Goal: Task Accomplishment & Management: Use online tool/utility

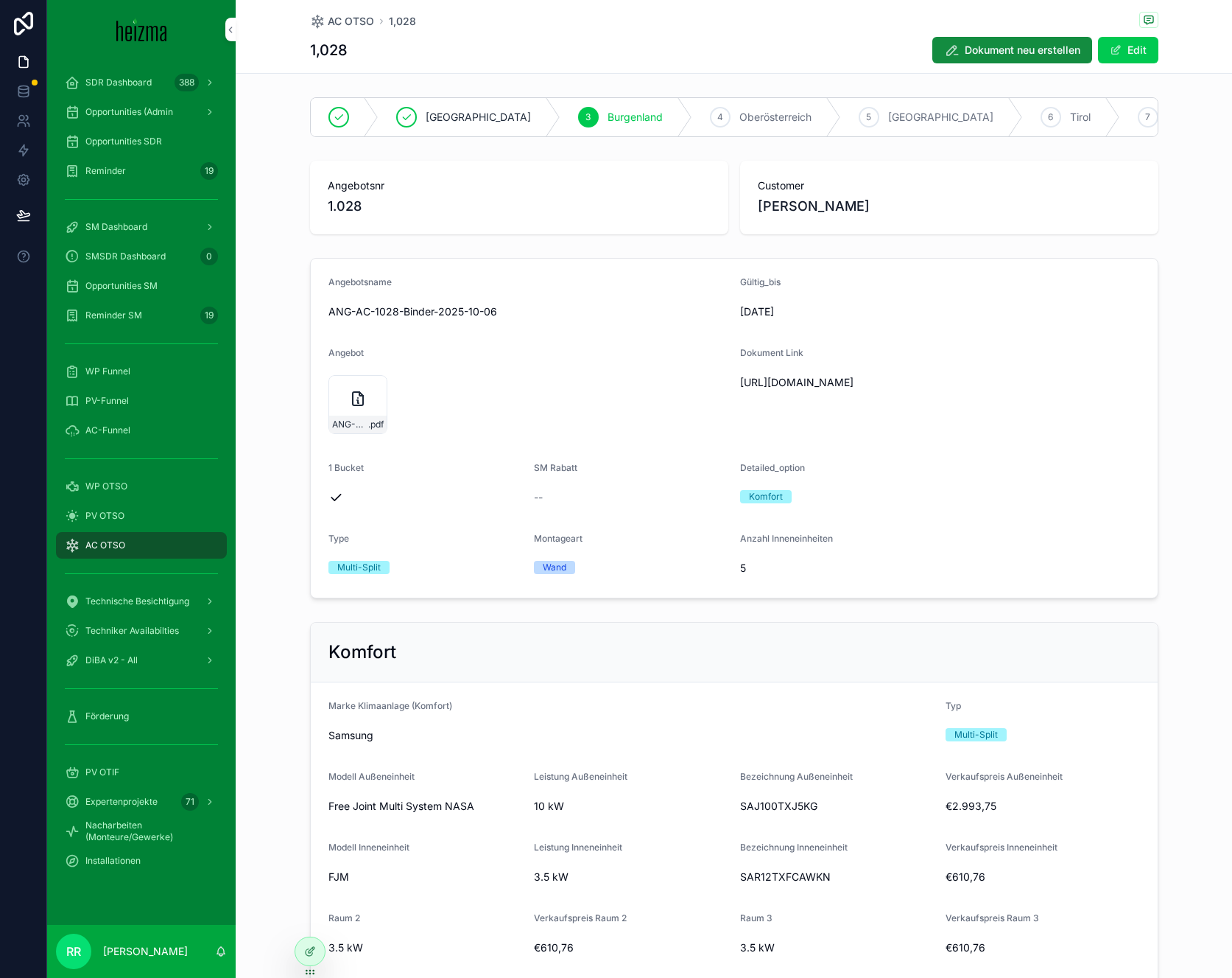
click at [98, 225] on span "SM Dashboard" at bounding box center [117, 226] width 62 height 12
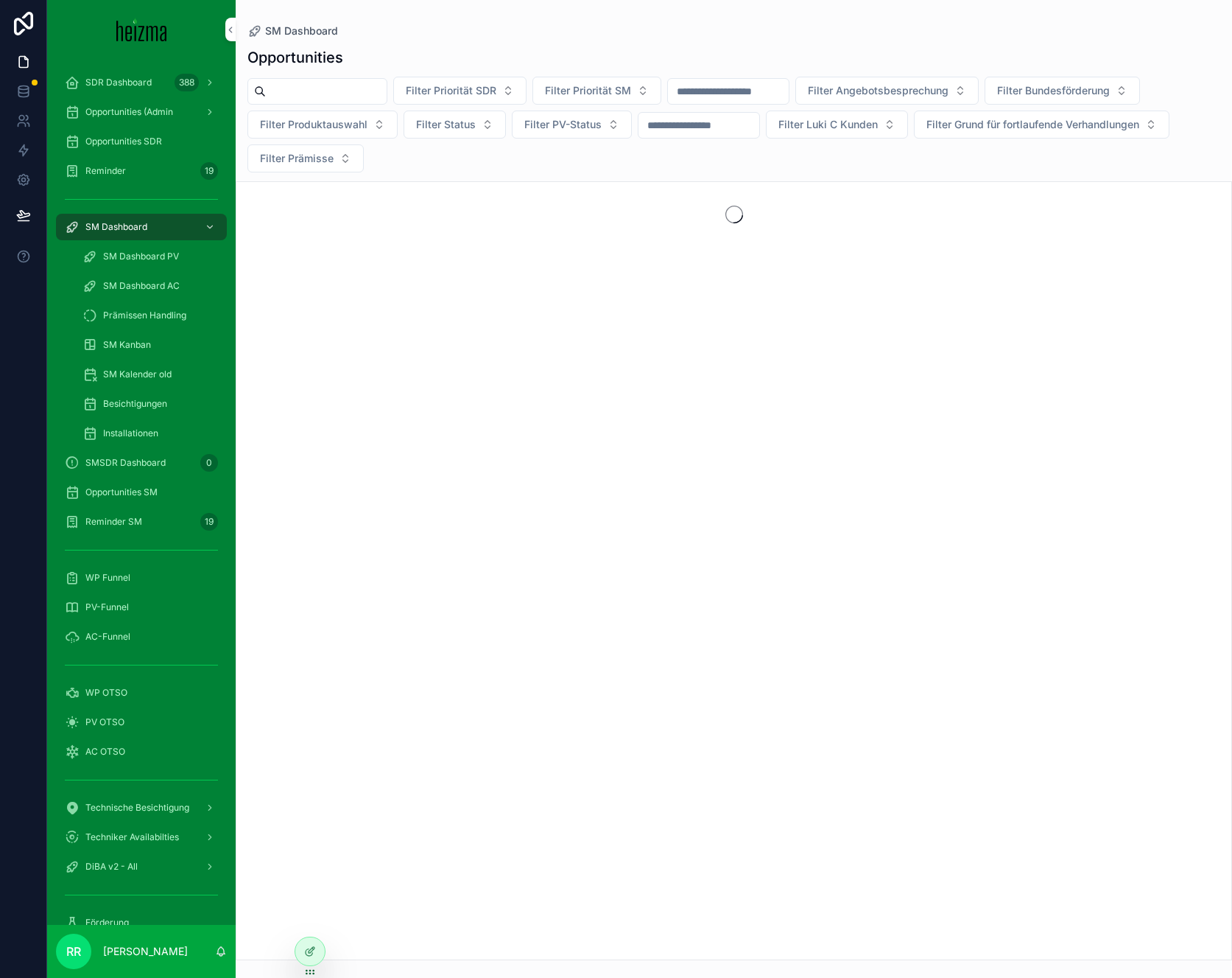
click at [157, 433] on span "Installationen" at bounding box center [130, 433] width 56 height 12
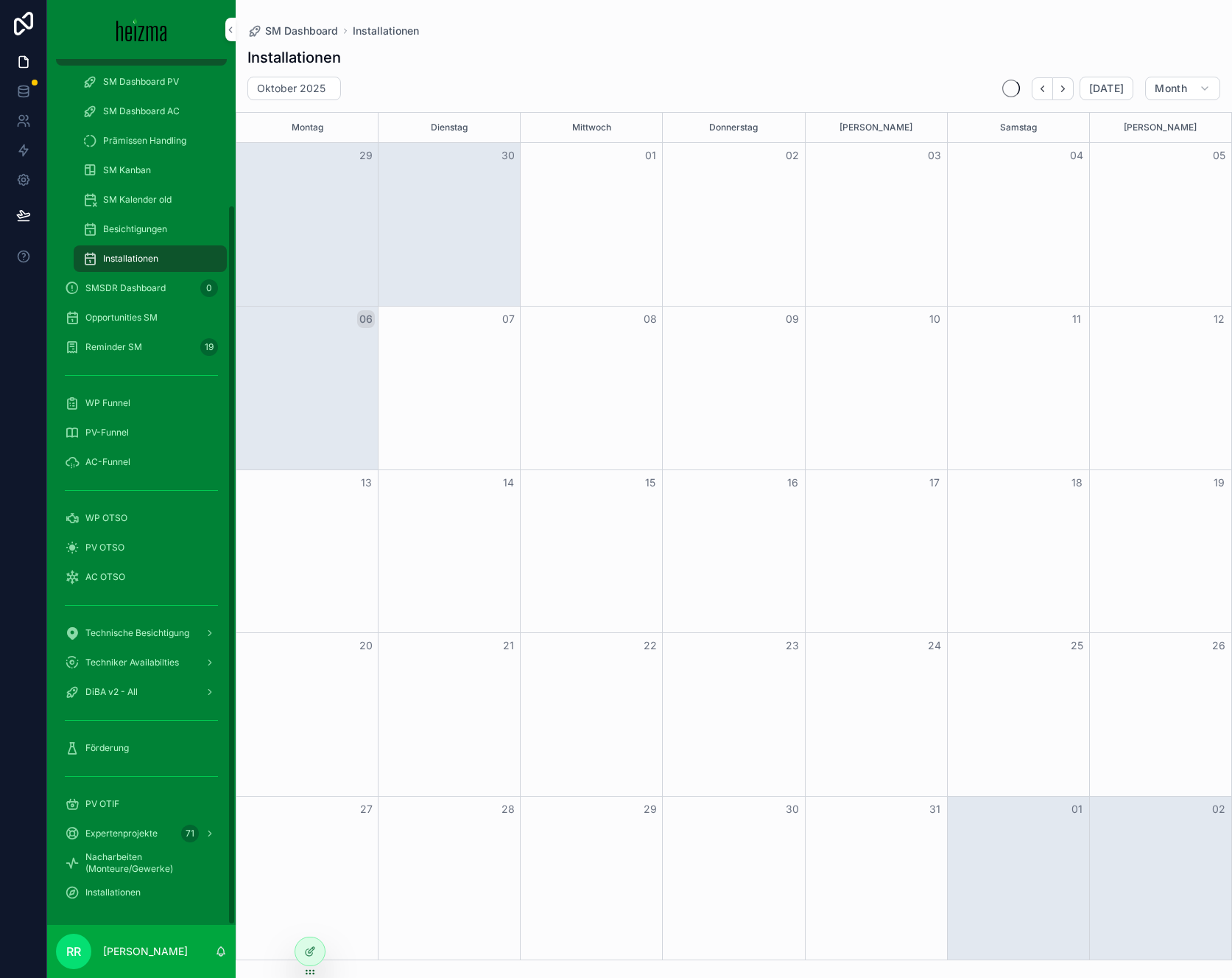
scroll to position [171, 0]
click at [140, 886] on div "Installationen" at bounding box center [141, 895] width 153 height 24
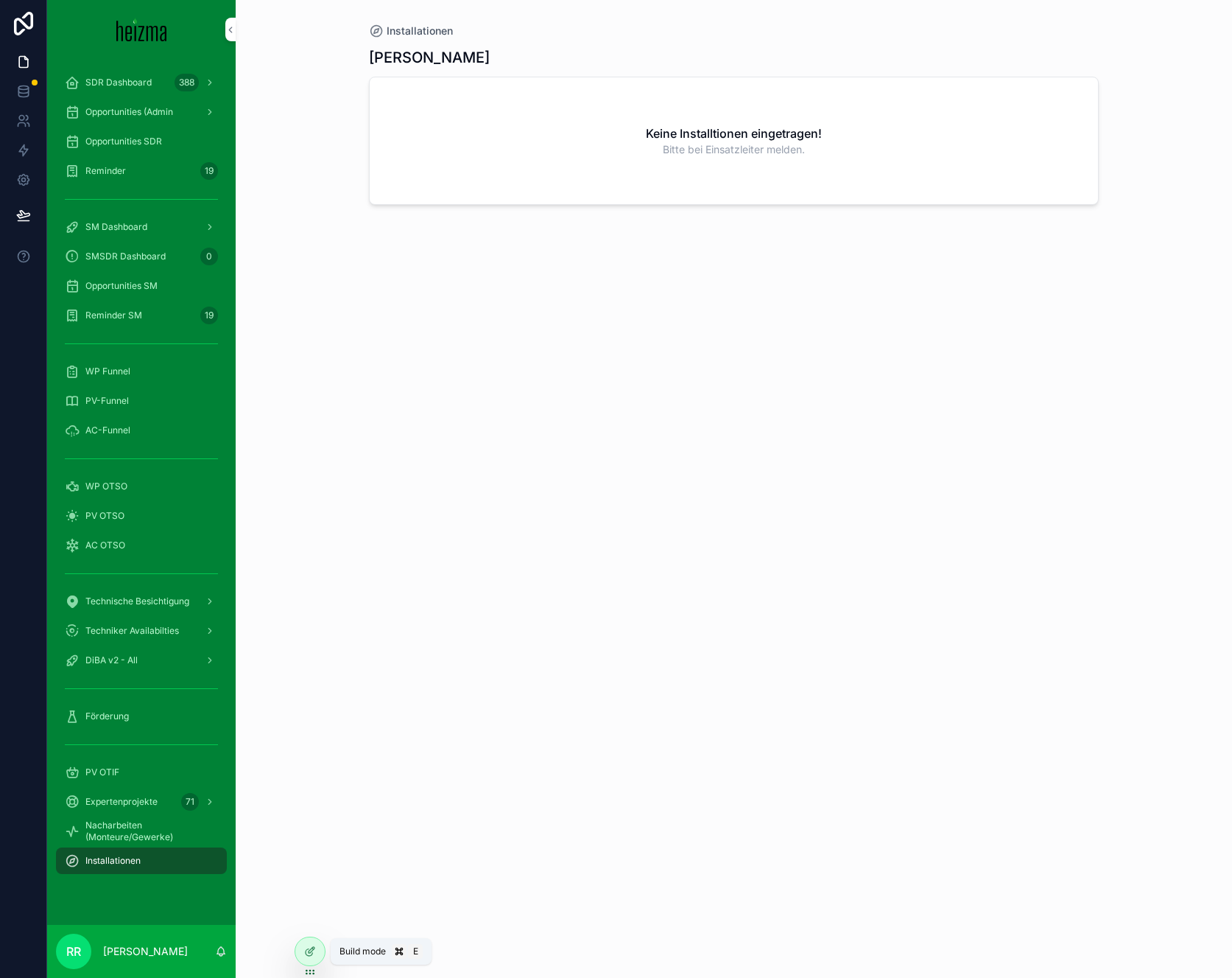
click at [317, 951] on div at bounding box center [310, 951] width 29 height 28
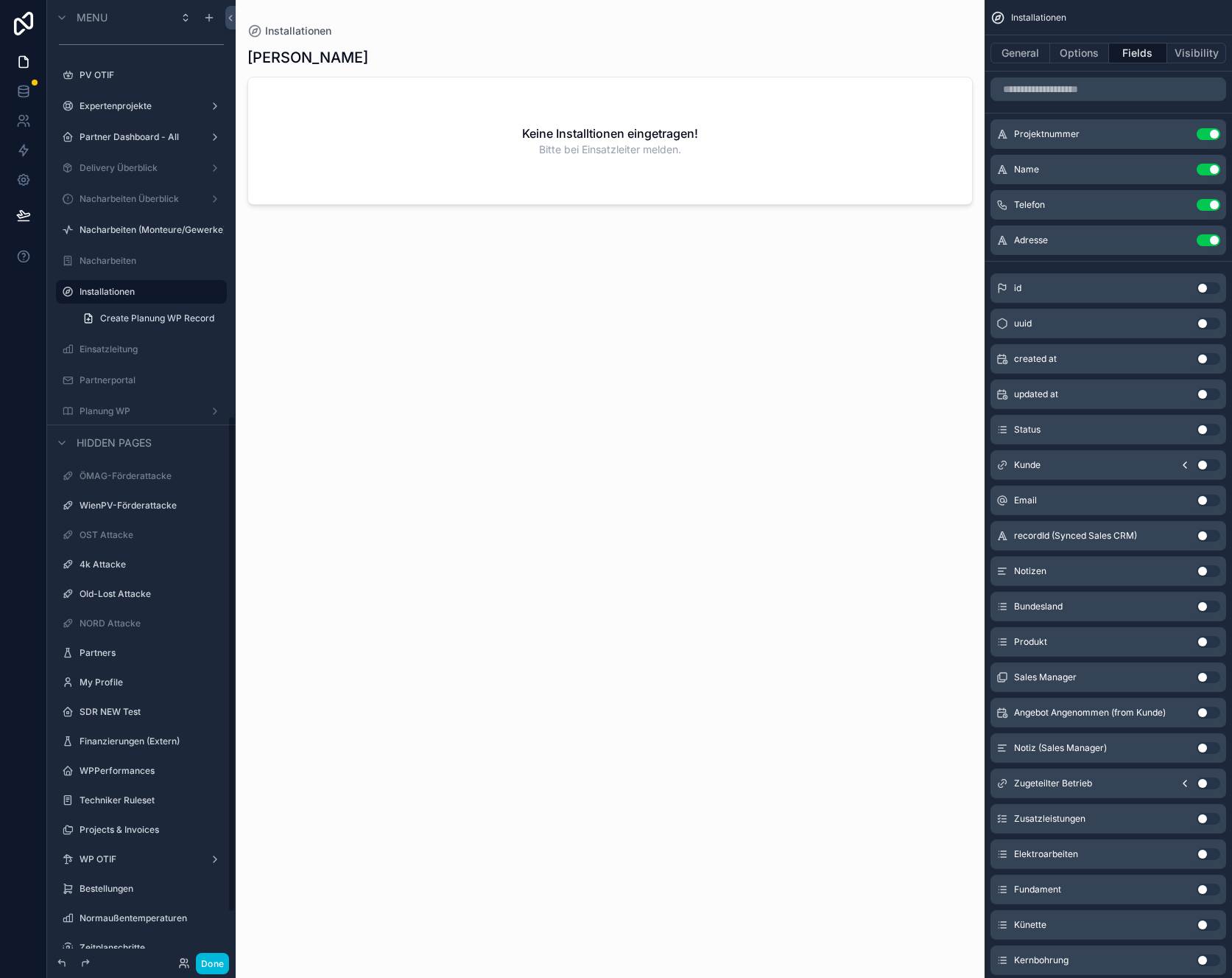
scroll to position [517, 0]
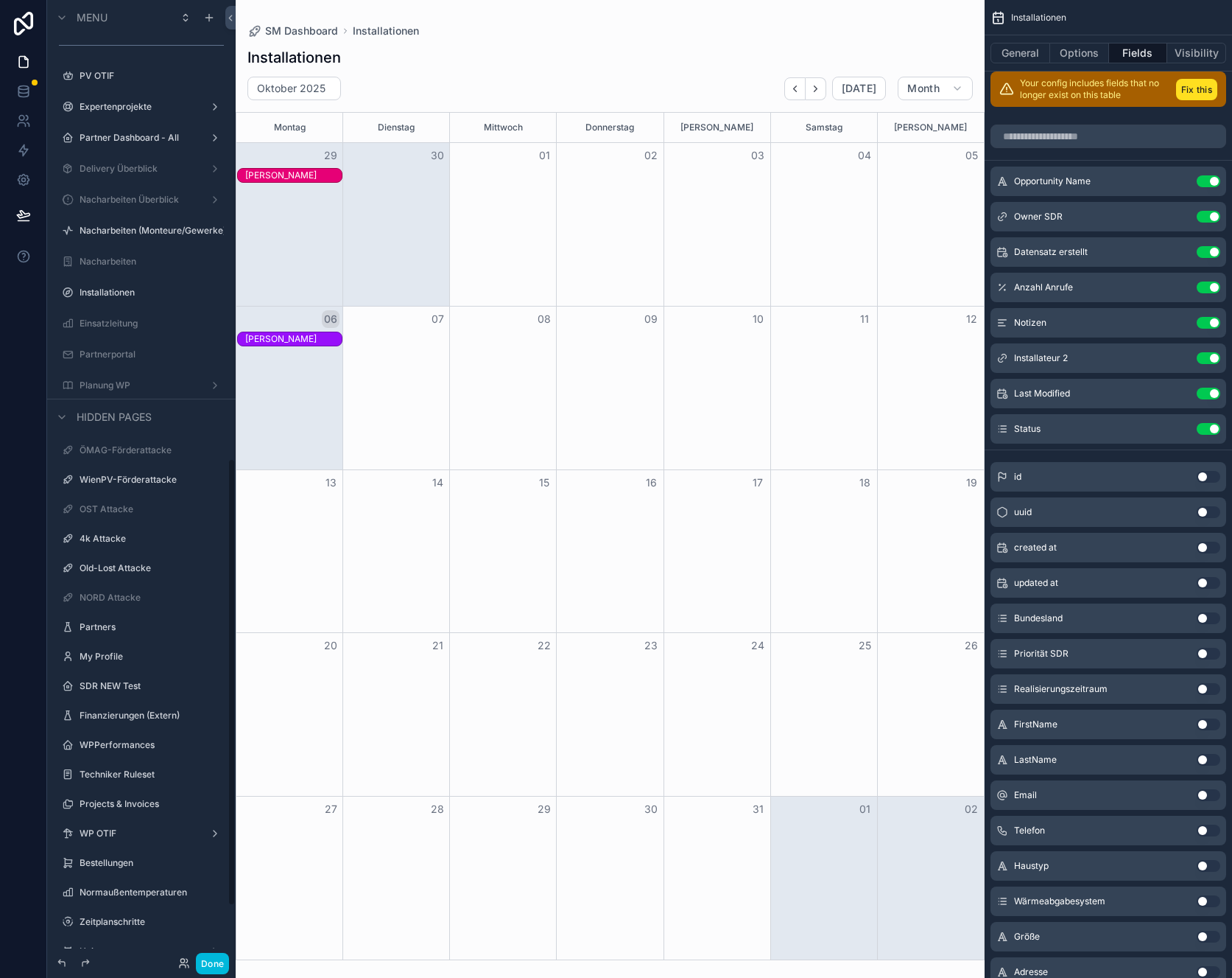
scroll to position [984, 0]
click at [157, 293] on label "Installationen" at bounding box center [149, 292] width 139 height 12
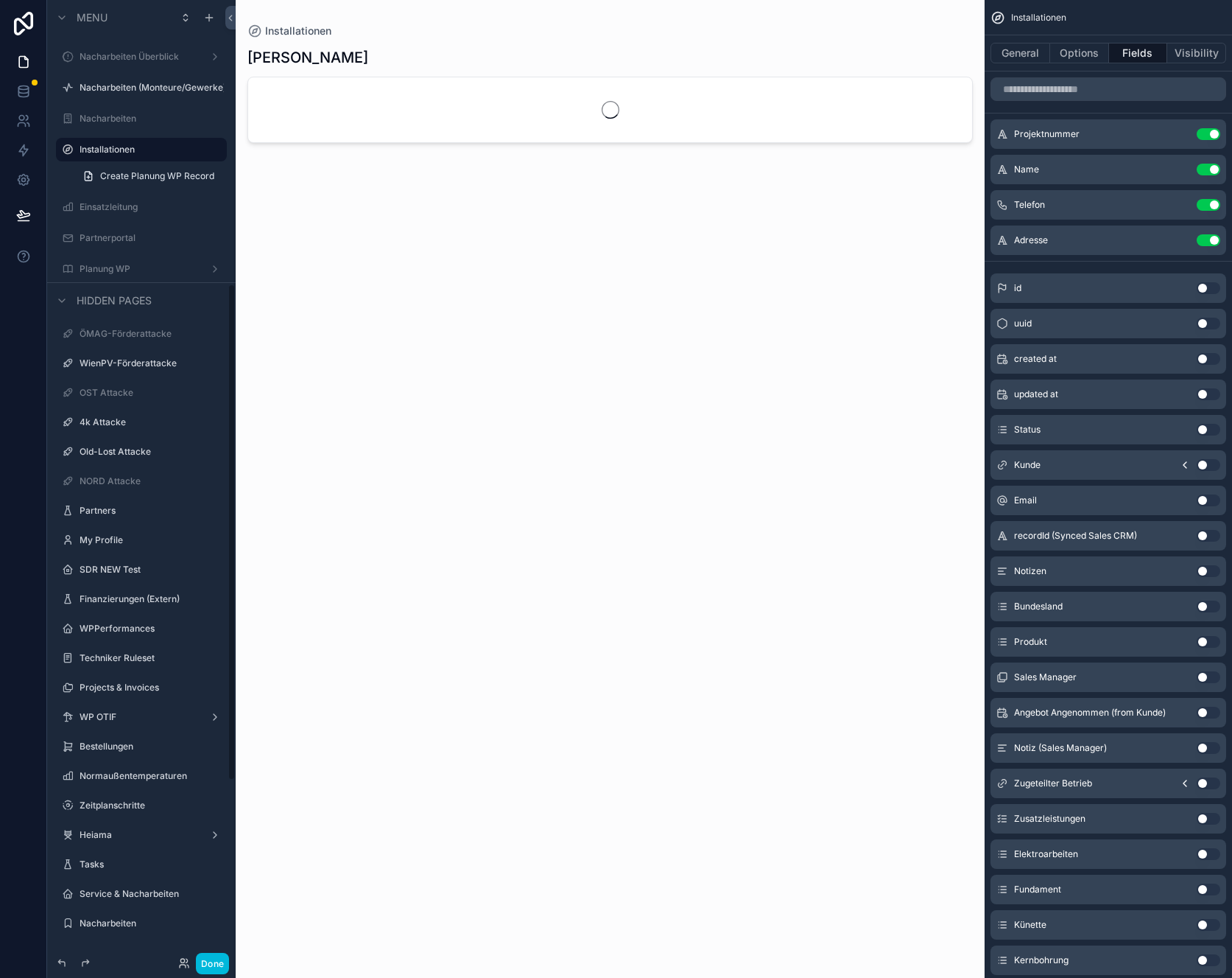
scroll to position [548, 0]
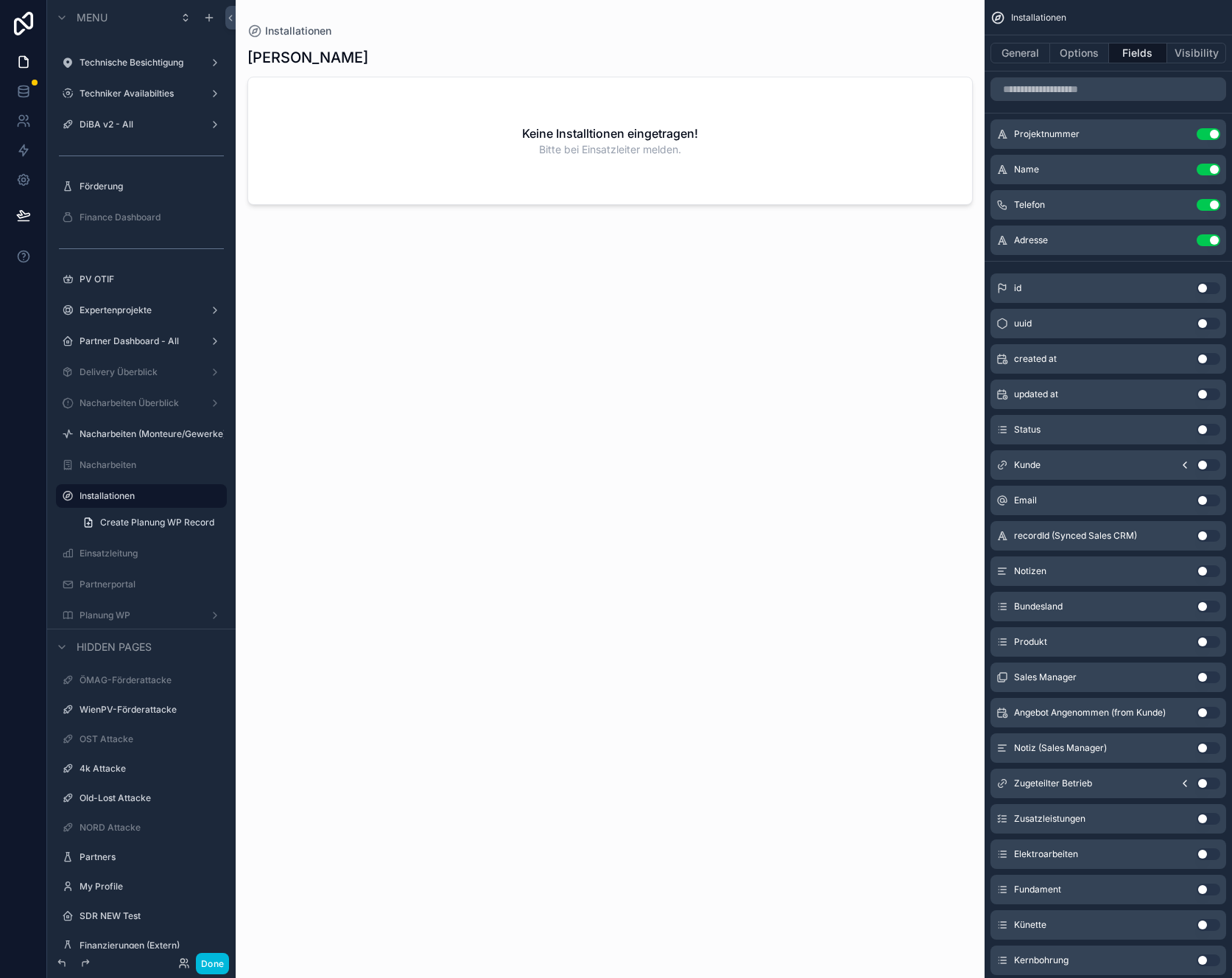
click at [118, 372] on label "Delivery Überblick" at bounding box center [138, 372] width 118 height 12
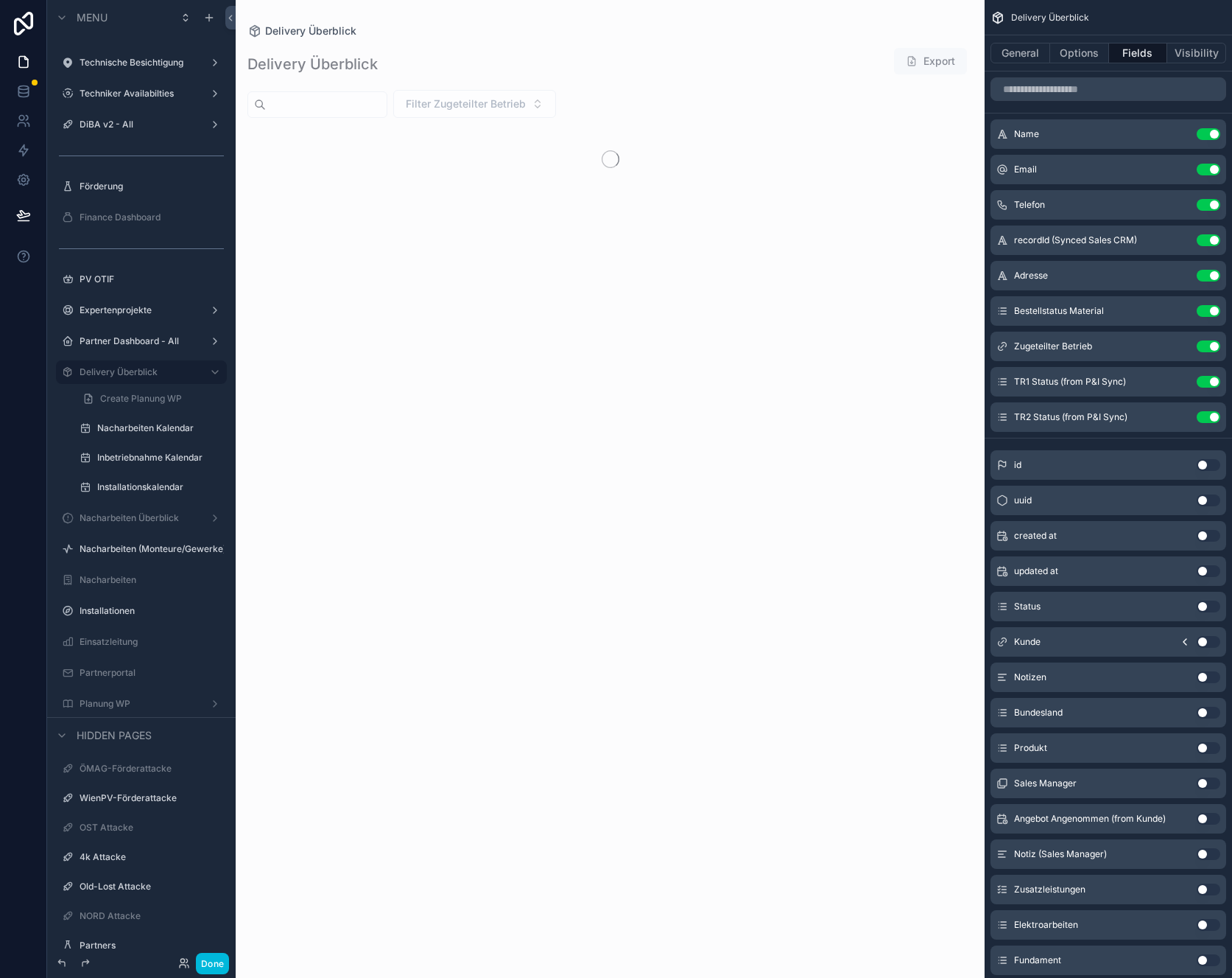
click at [133, 481] on label "Installationskalendar" at bounding box center [158, 487] width 121 height 12
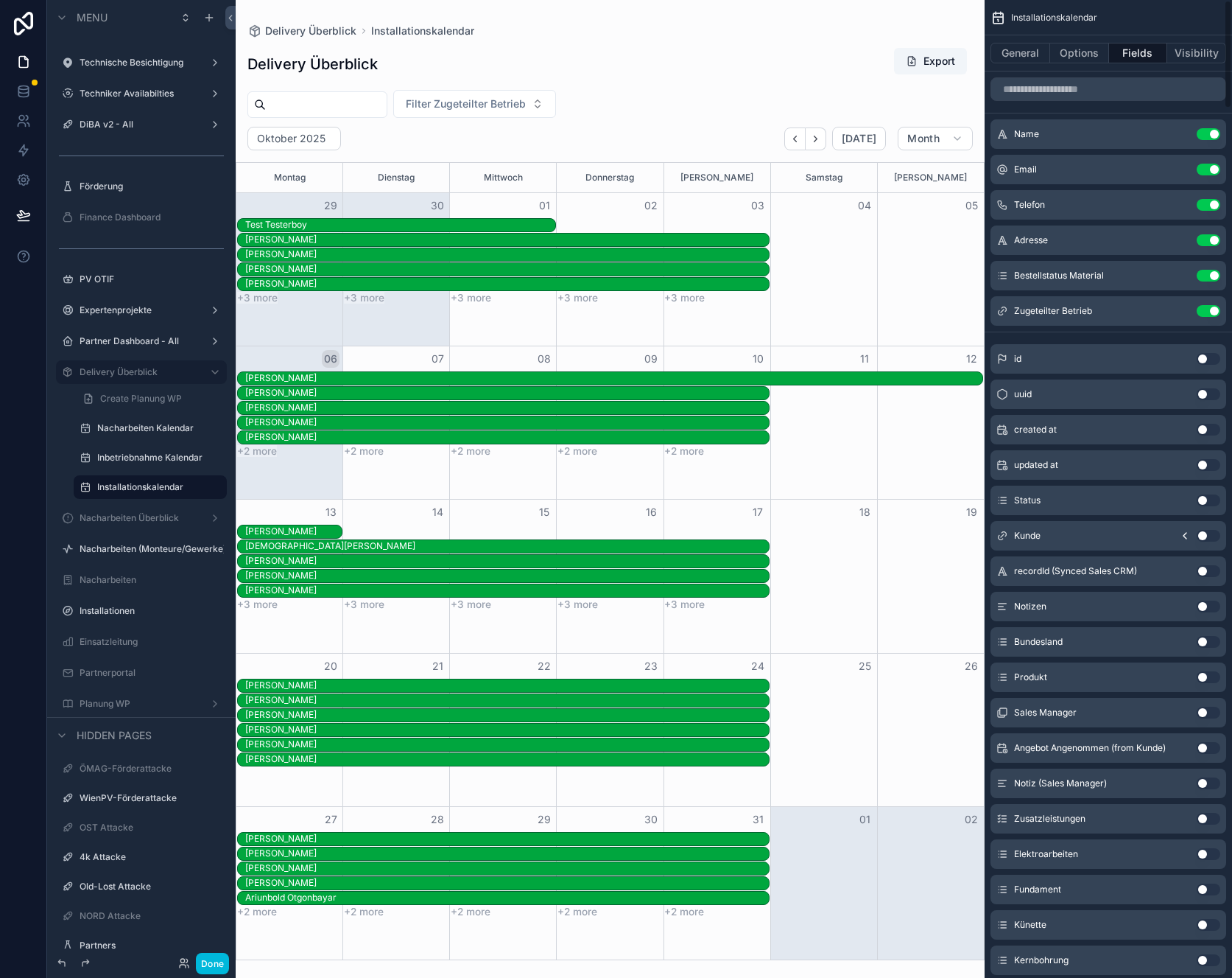
click at [1204, 61] on button "Visibility" at bounding box center [1196, 53] width 59 height 21
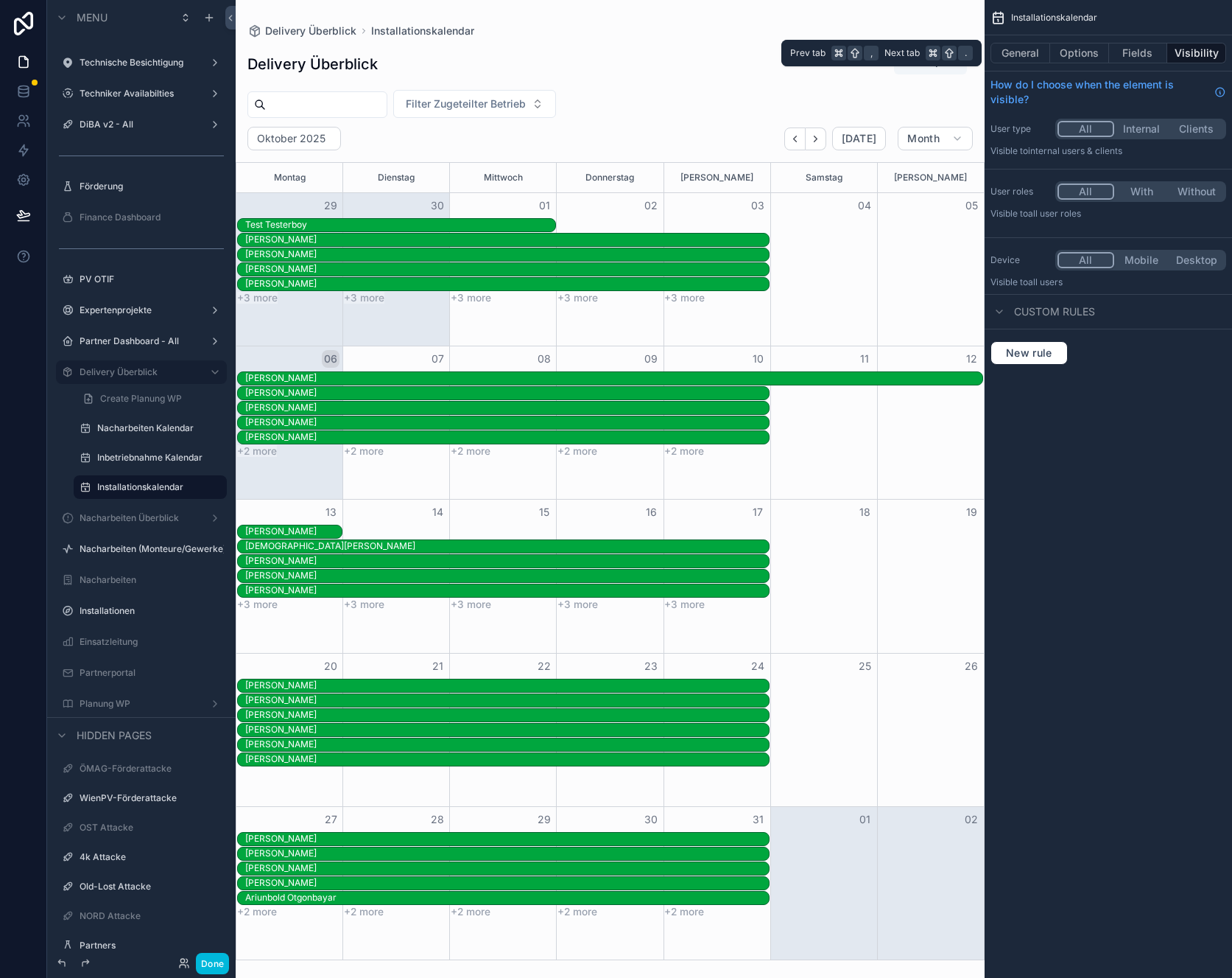
click at [1154, 50] on button "Fields" at bounding box center [1138, 53] width 59 height 21
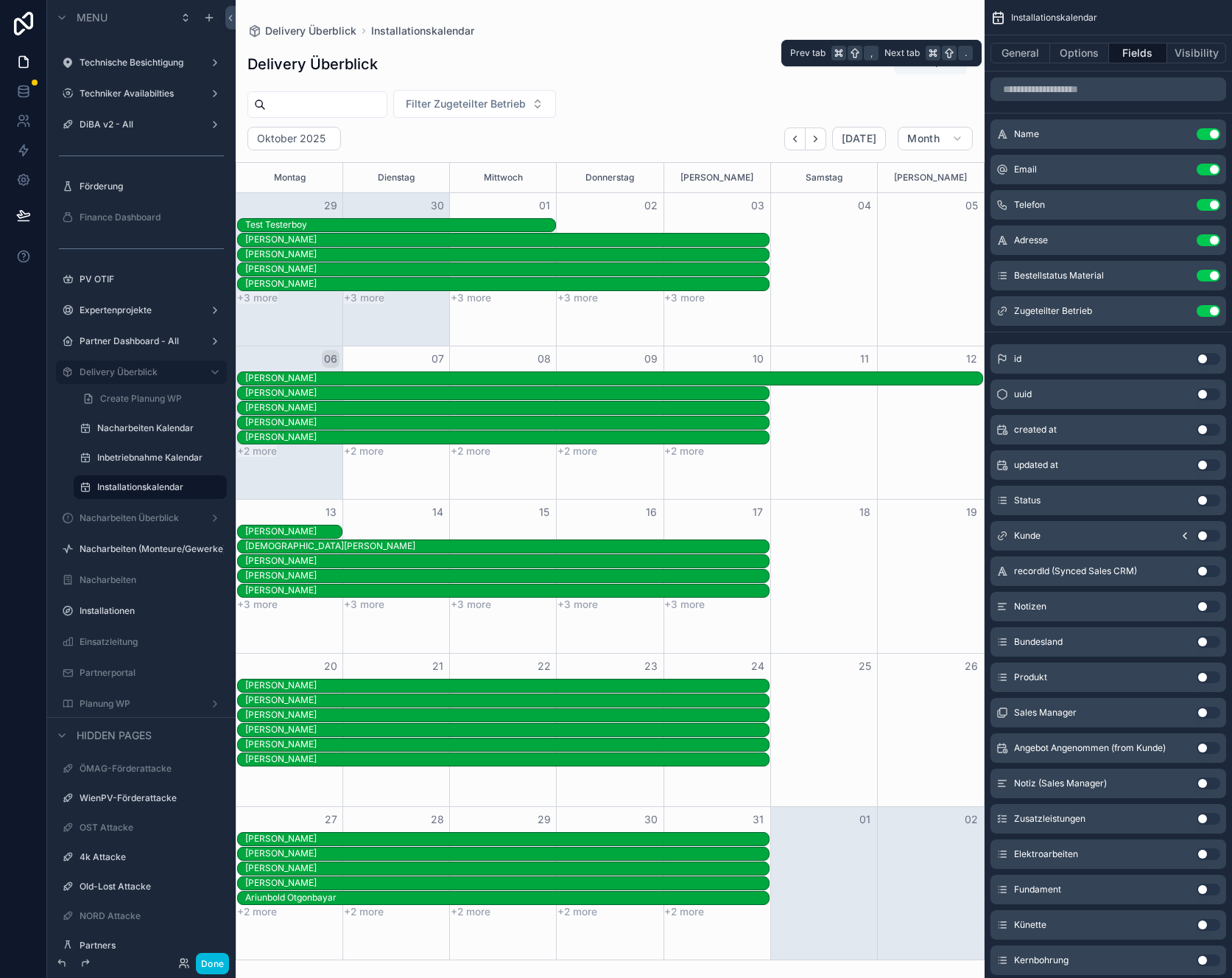
click at [1038, 47] on button "General" at bounding box center [1020, 53] width 59 height 21
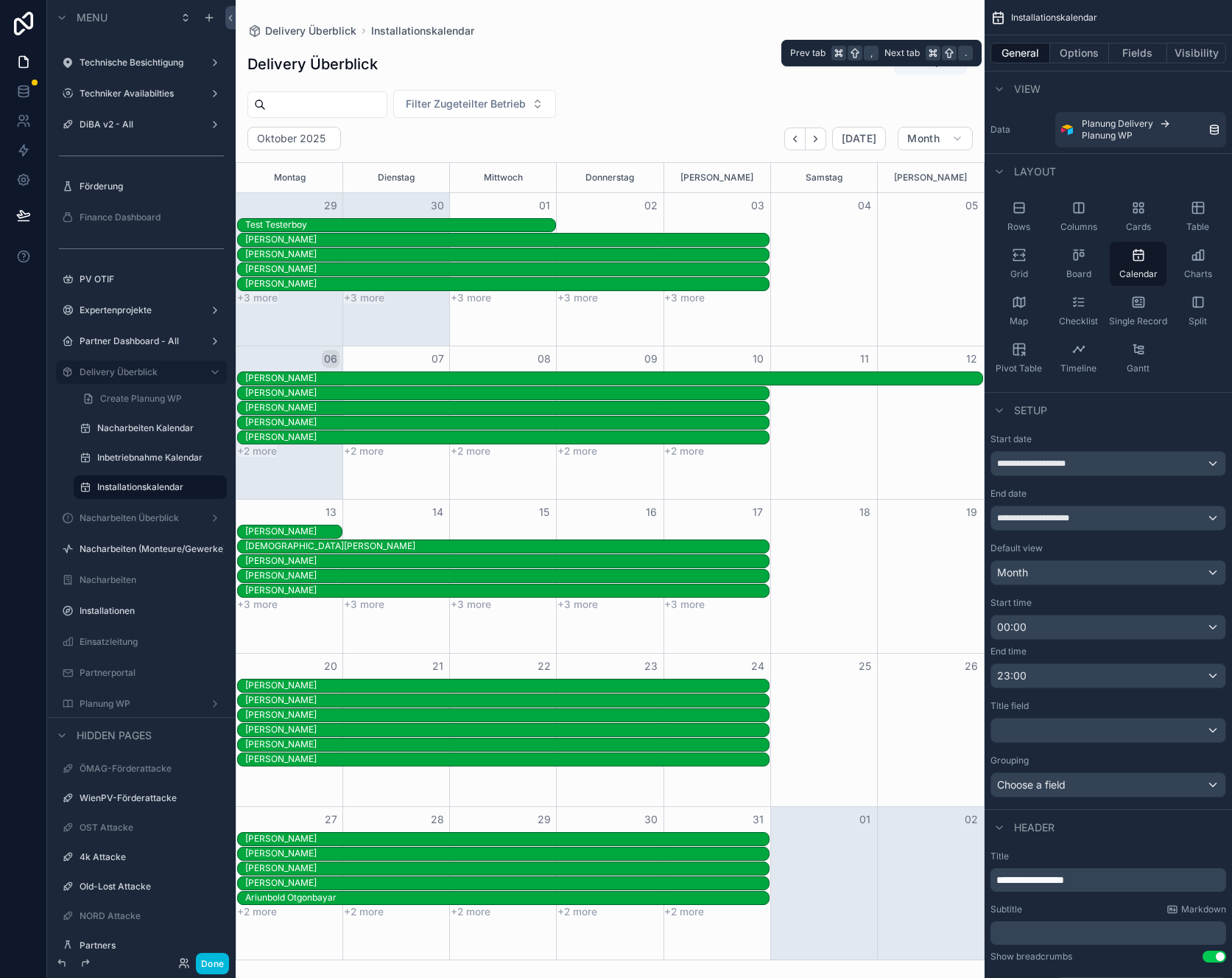
click at [1188, 51] on button "Visibility" at bounding box center [1196, 53] width 59 height 21
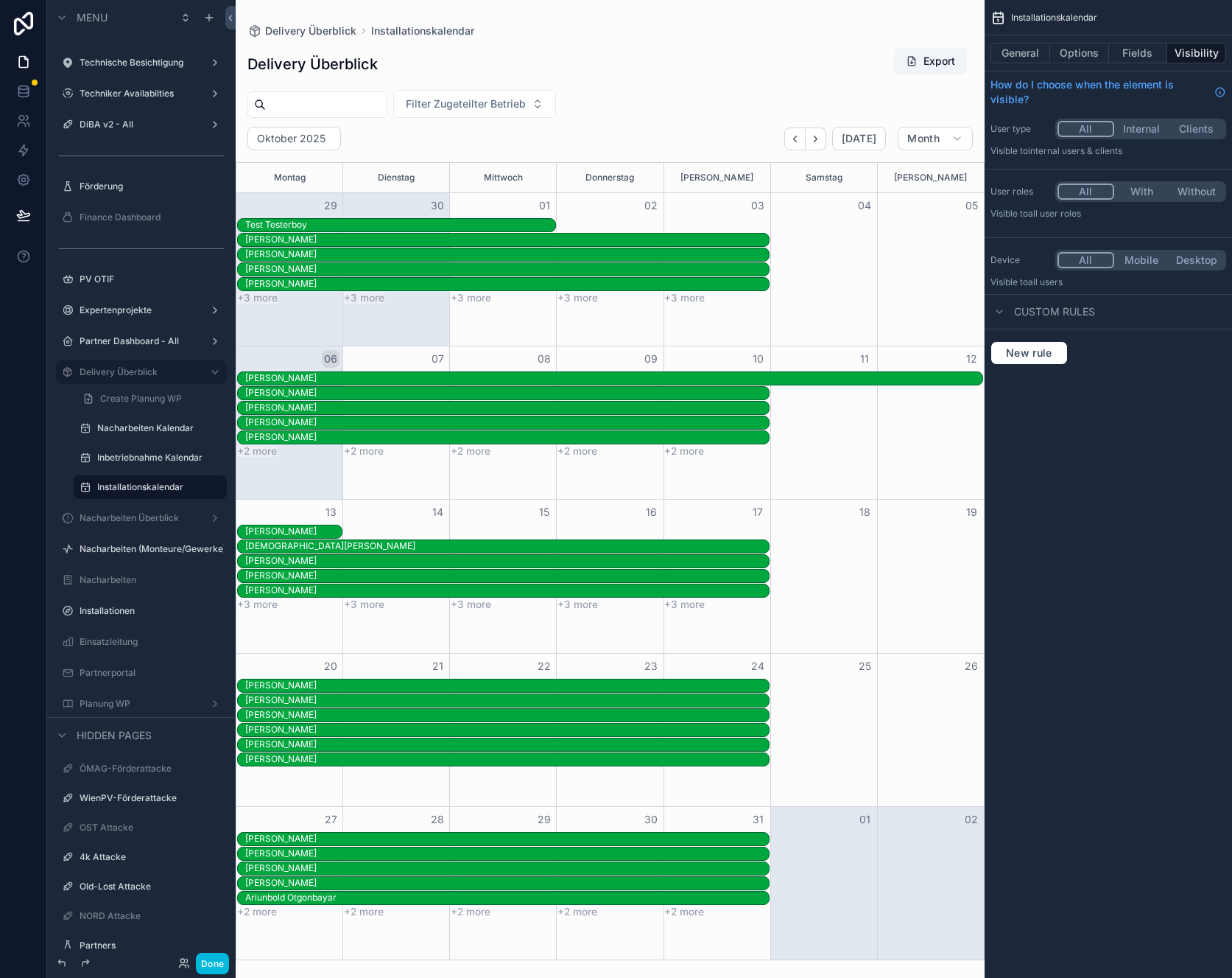
click at [139, 366] on label "Delivery Überblick" at bounding box center [138, 372] width 118 height 12
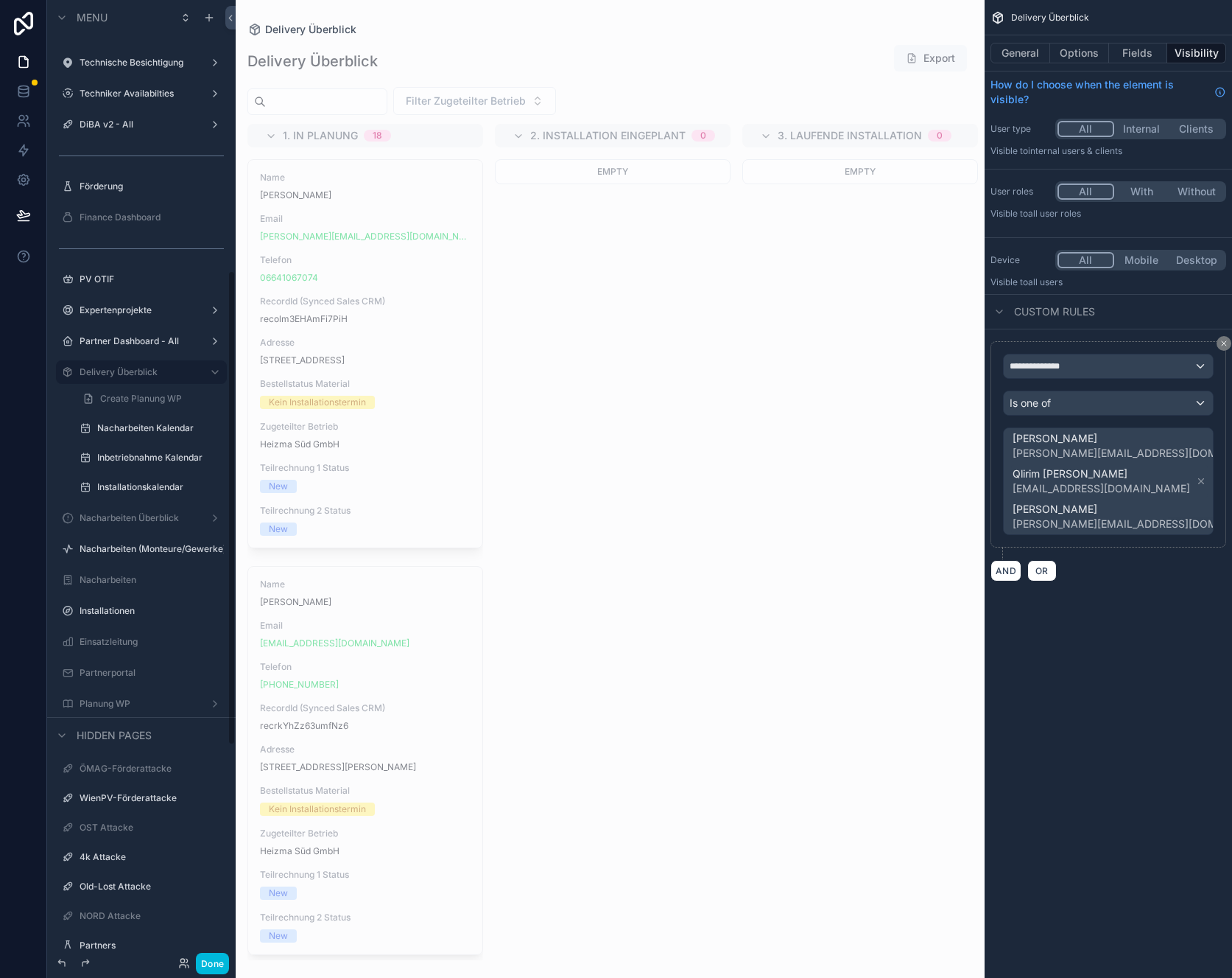
click at [100, 615] on label "Installationen" at bounding box center [149, 611] width 139 height 12
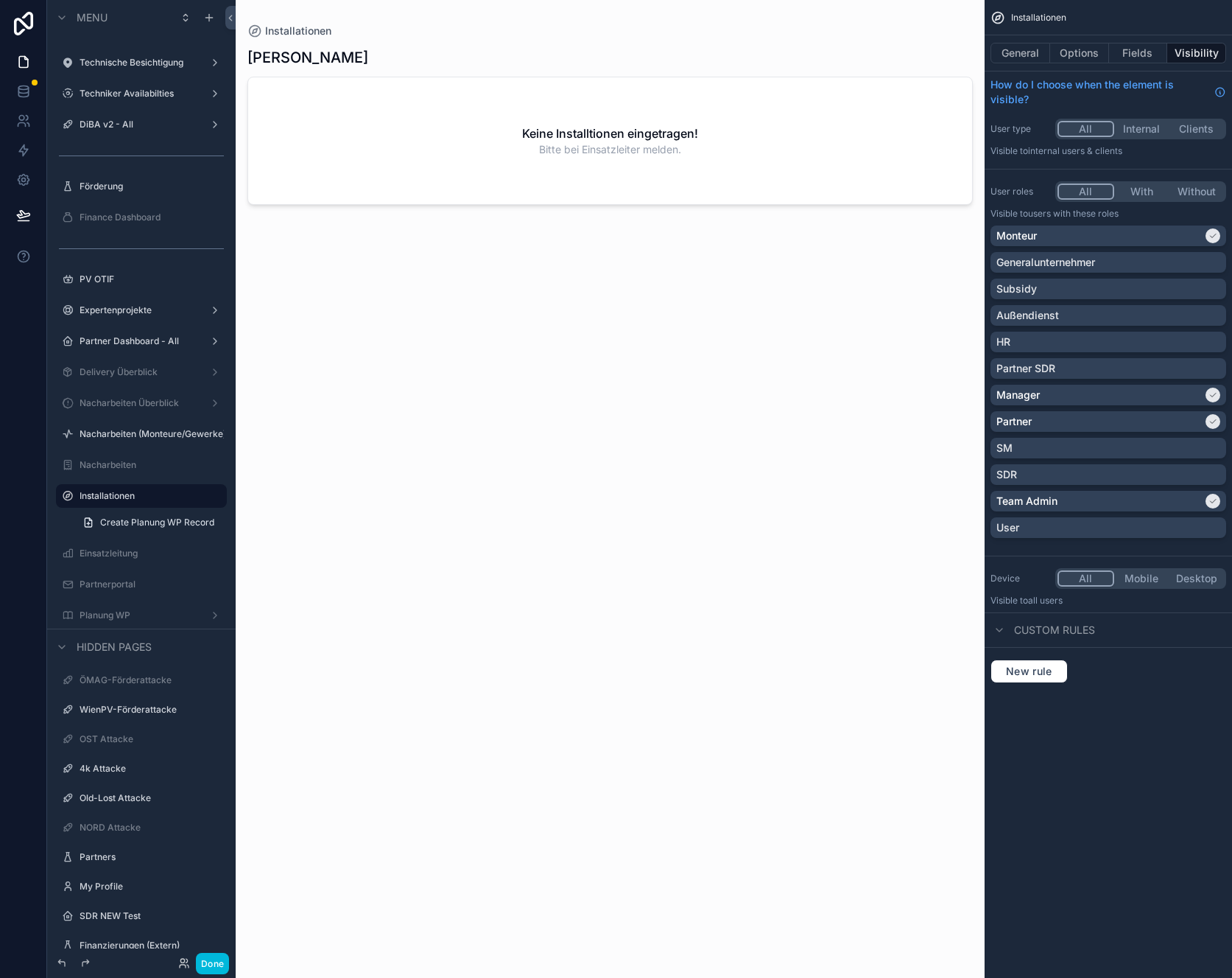
click at [128, 369] on label "Delivery Überblick" at bounding box center [138, 372] width 118 height 12
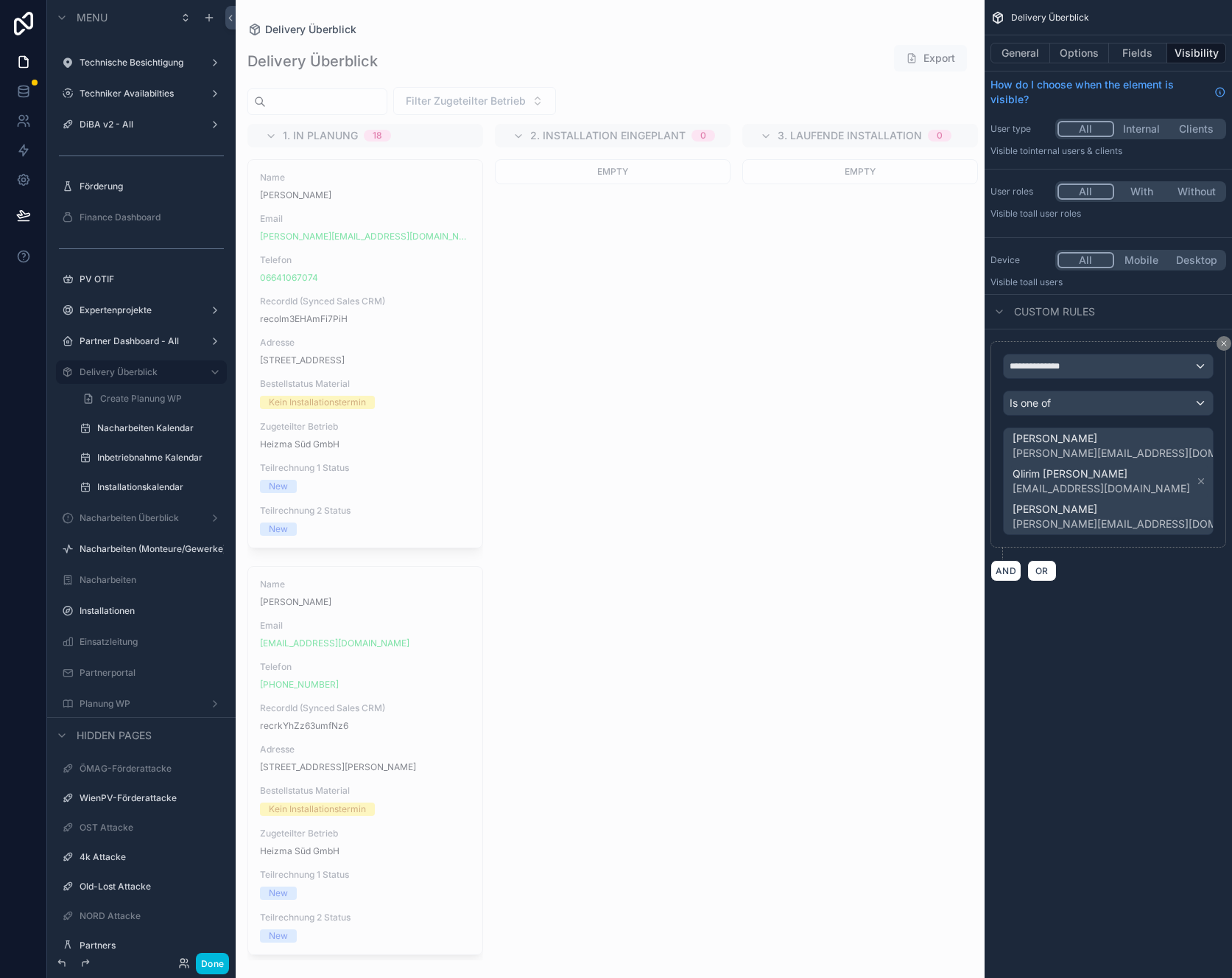
click at [0, 0] on icon "scrollable content" at bounding box center [0, 0] width 0 height 0
click at [149, 486] on label "Installationskalendar" at bounding box center [158, 487] width 121 height 12
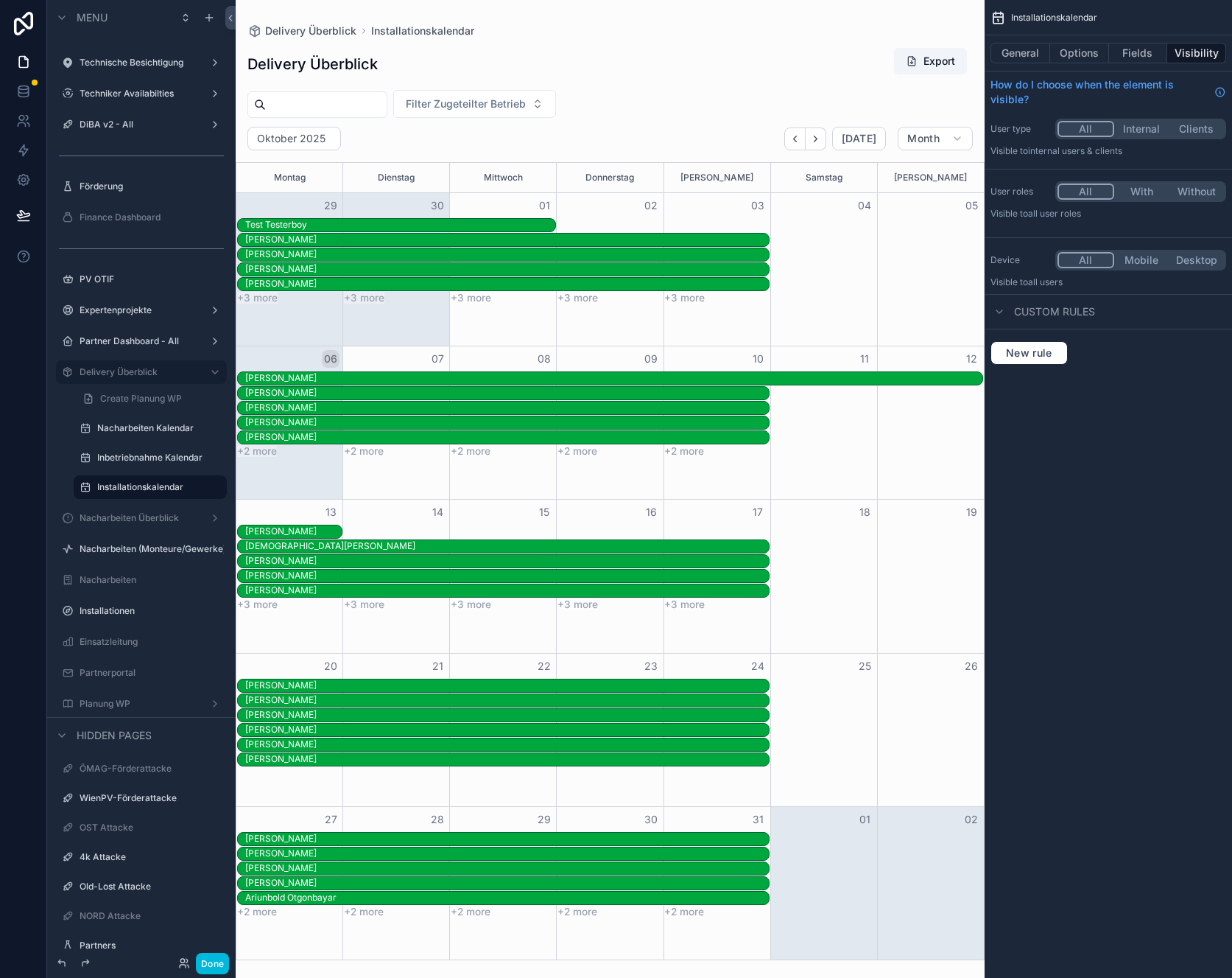
click at [1012, 315] on div "Custom rules" at bounding box center [1042, 311] width 105 height 17
click at [1012, 313] on div "Custom rules" at bounding box center [1042, 311] width 105 height 17
click at [84, 365] on div "Delivery Überblick" at bounding box center [141, 371] width 124 height 17
click at [87, 366] on label "Delivery Überblick" at bounding box center [138, 372] width 118 height 12
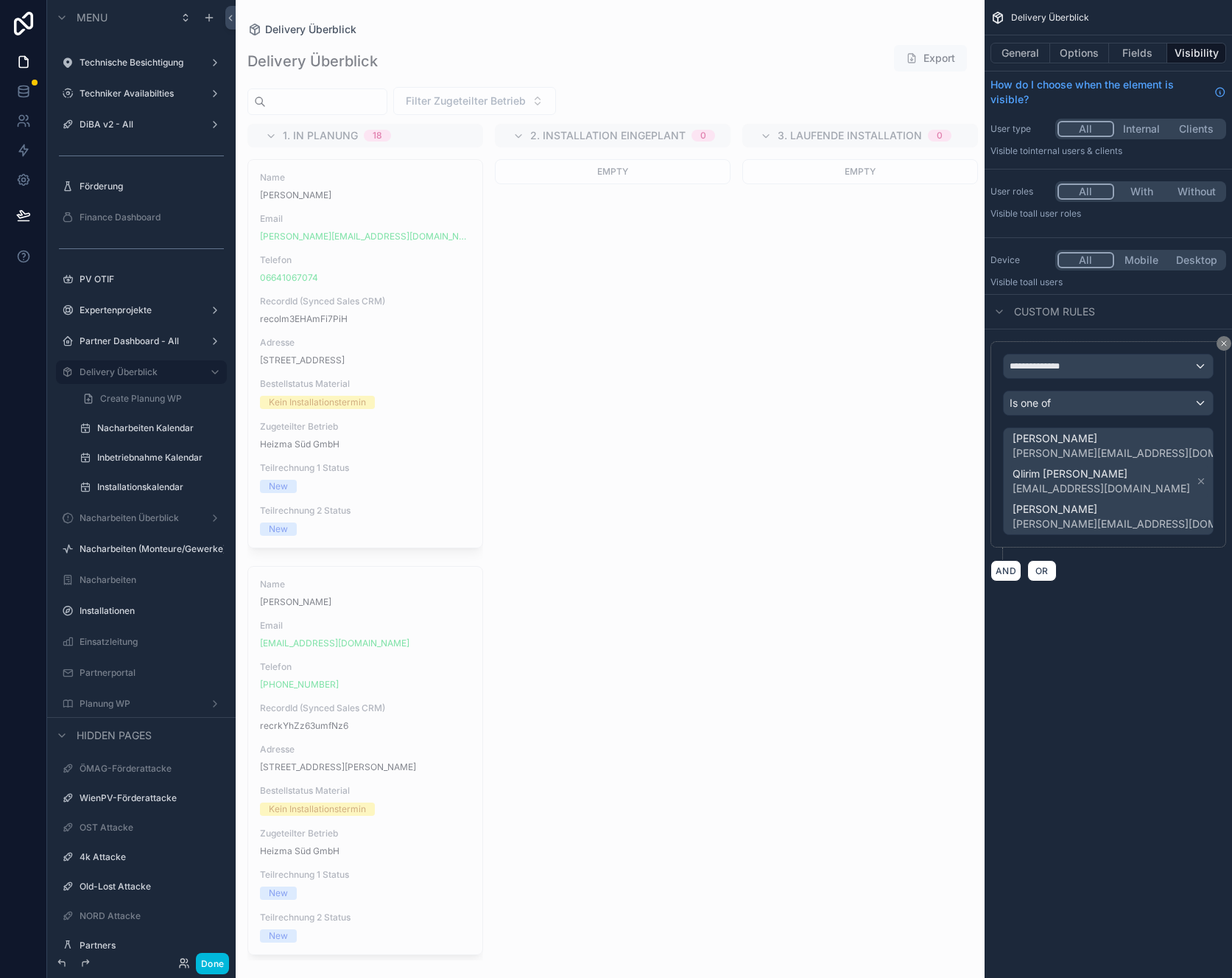
click at [111, 483] on label "Installationskalendar" at bounding box center [158, 487] width 121 height 12
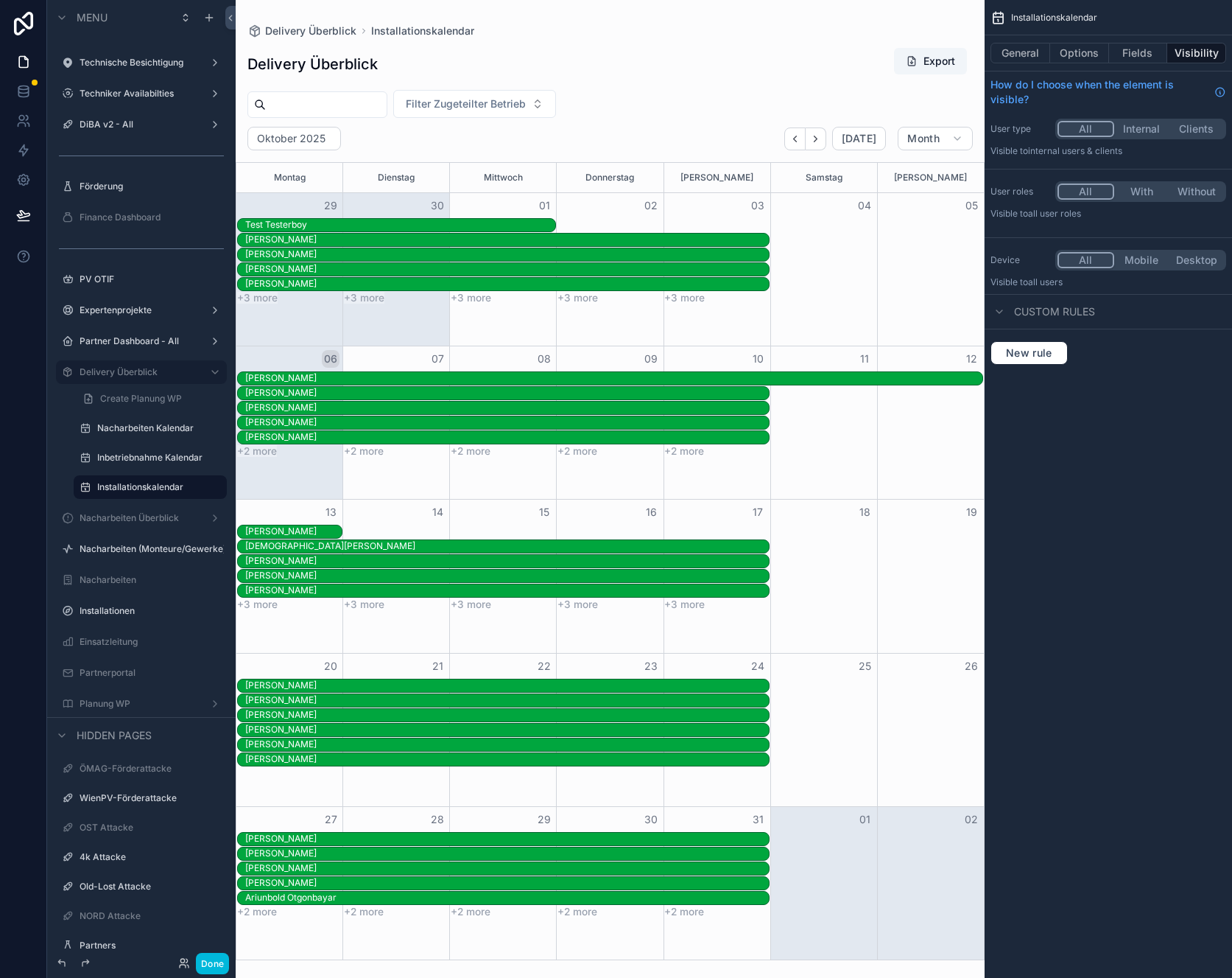
click at [118, 377] on label "Delivery Überblick" at bounding box center [138, 372] width 118 height 12
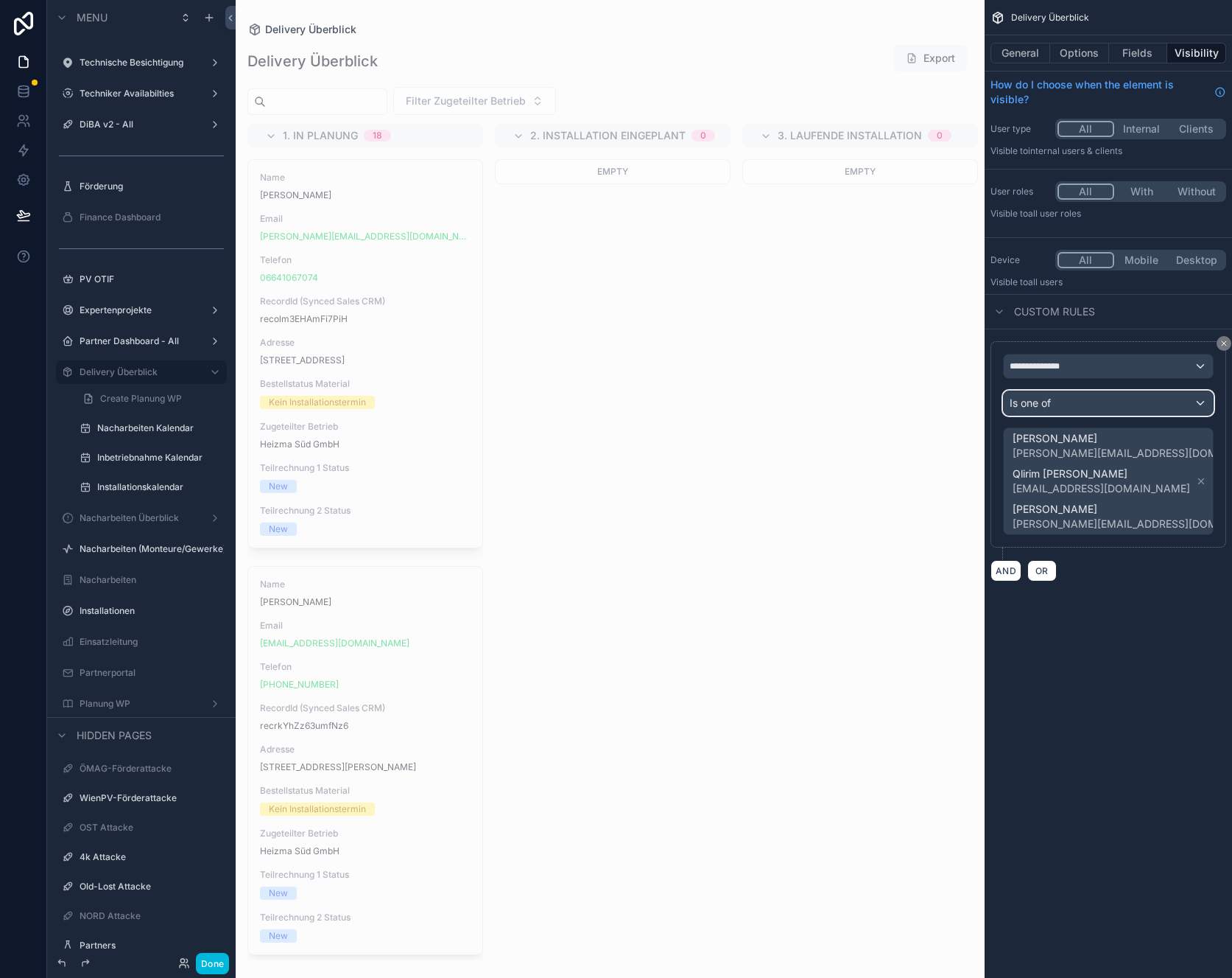
click at [1070, 406] on div "Is one of" at bounding box center [1109, 403] width 210 height 24
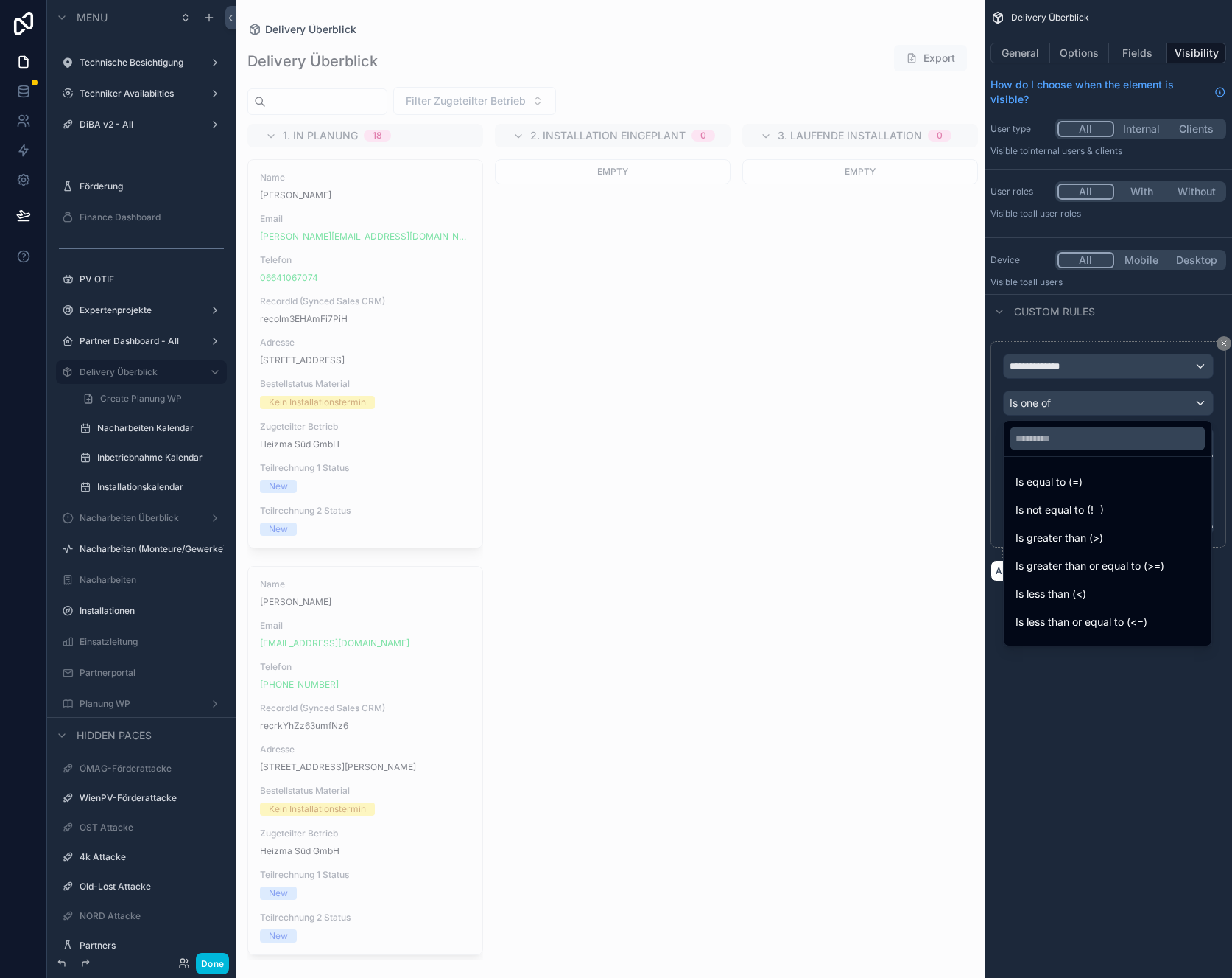
click at [1070, 406] on div "scrollable content" at bounding box center [616, 489] width 1232 height 978
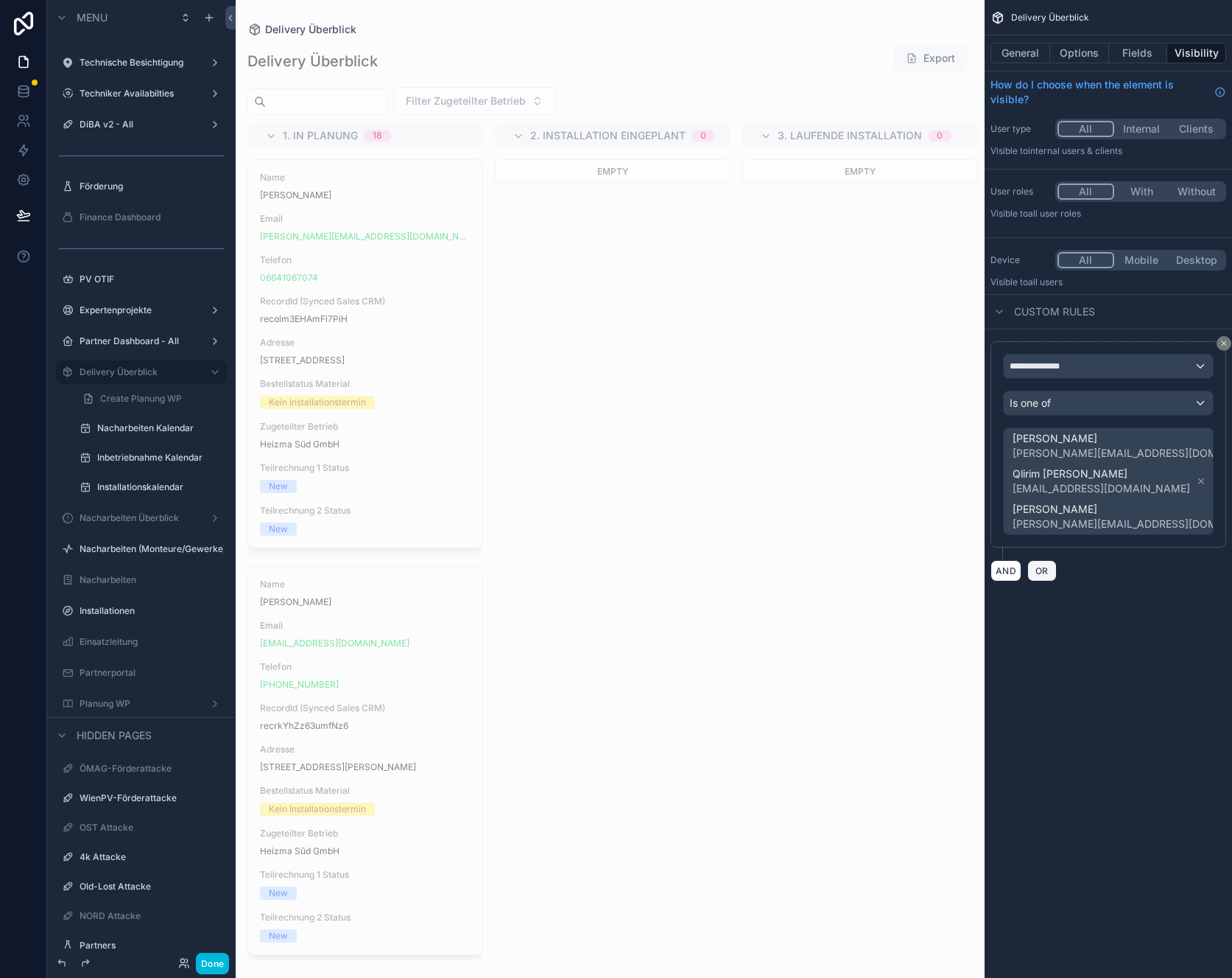
click at [1042, 571] on span "OR" at bounding box center [1042, 571] width 19 height 11
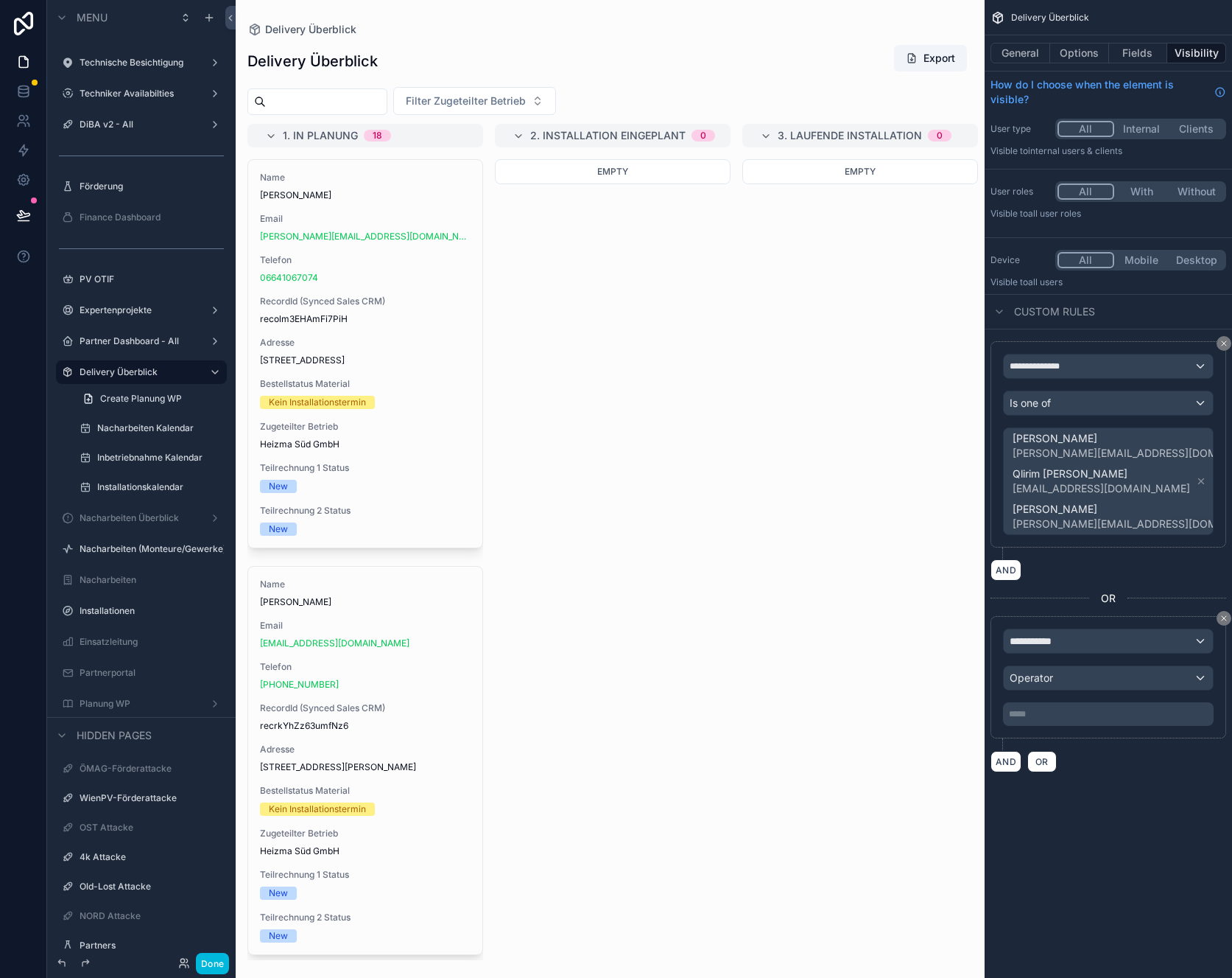
click at [1070, 654] on div "**********" at bounding box center [1108, 676] width 210 height 98
click at [1072, 651] on div "**********" at bounding box center [1109, 641] width 210 height 24
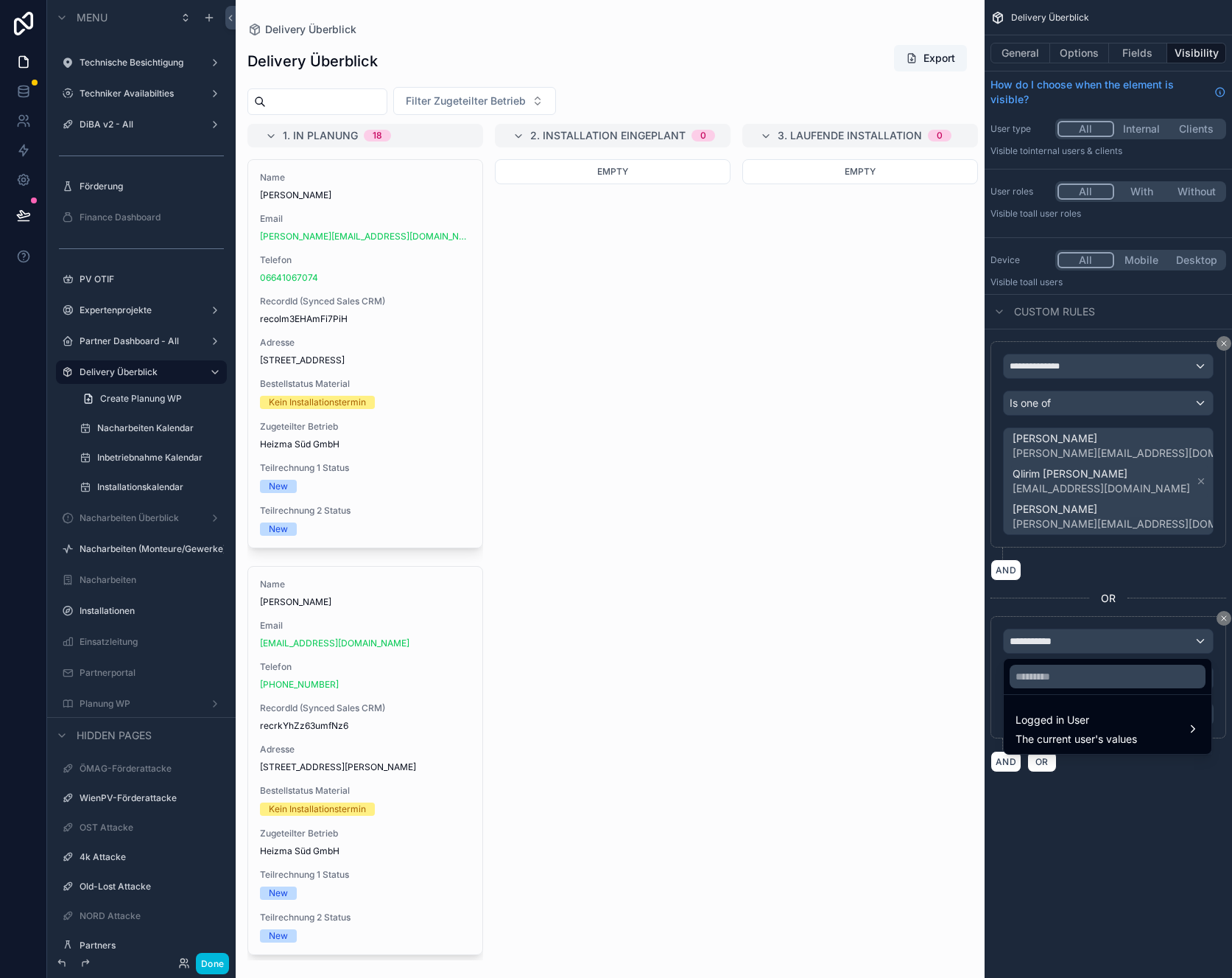
click at [1080, 730] on div "Logged in User The current user's values" at bounding box center [1076, 728] width 121 height 36
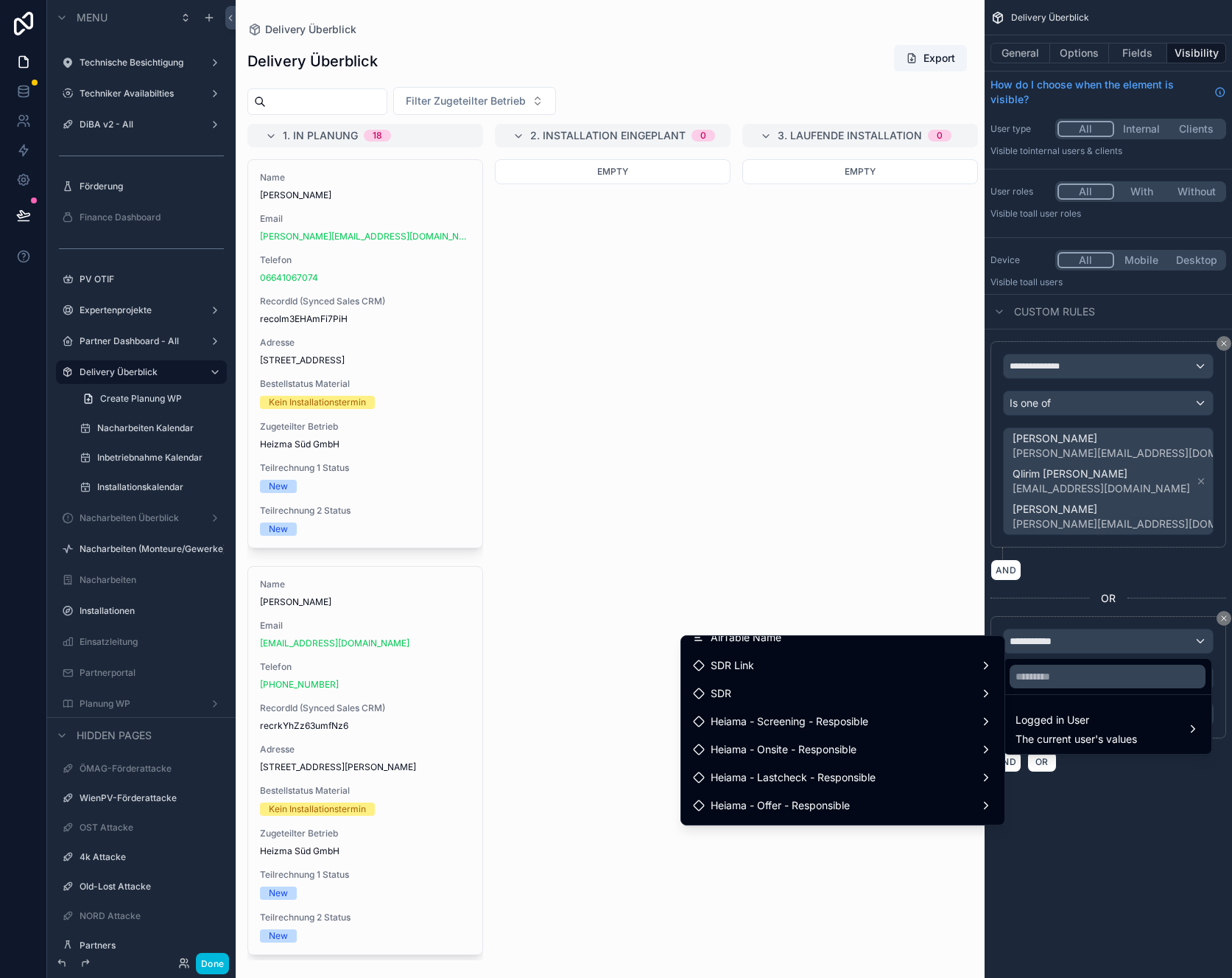
scroll to position [347, 0]
click at [738, 683] on div "SDR" at bounding box center [843, 695] width 317 height 26
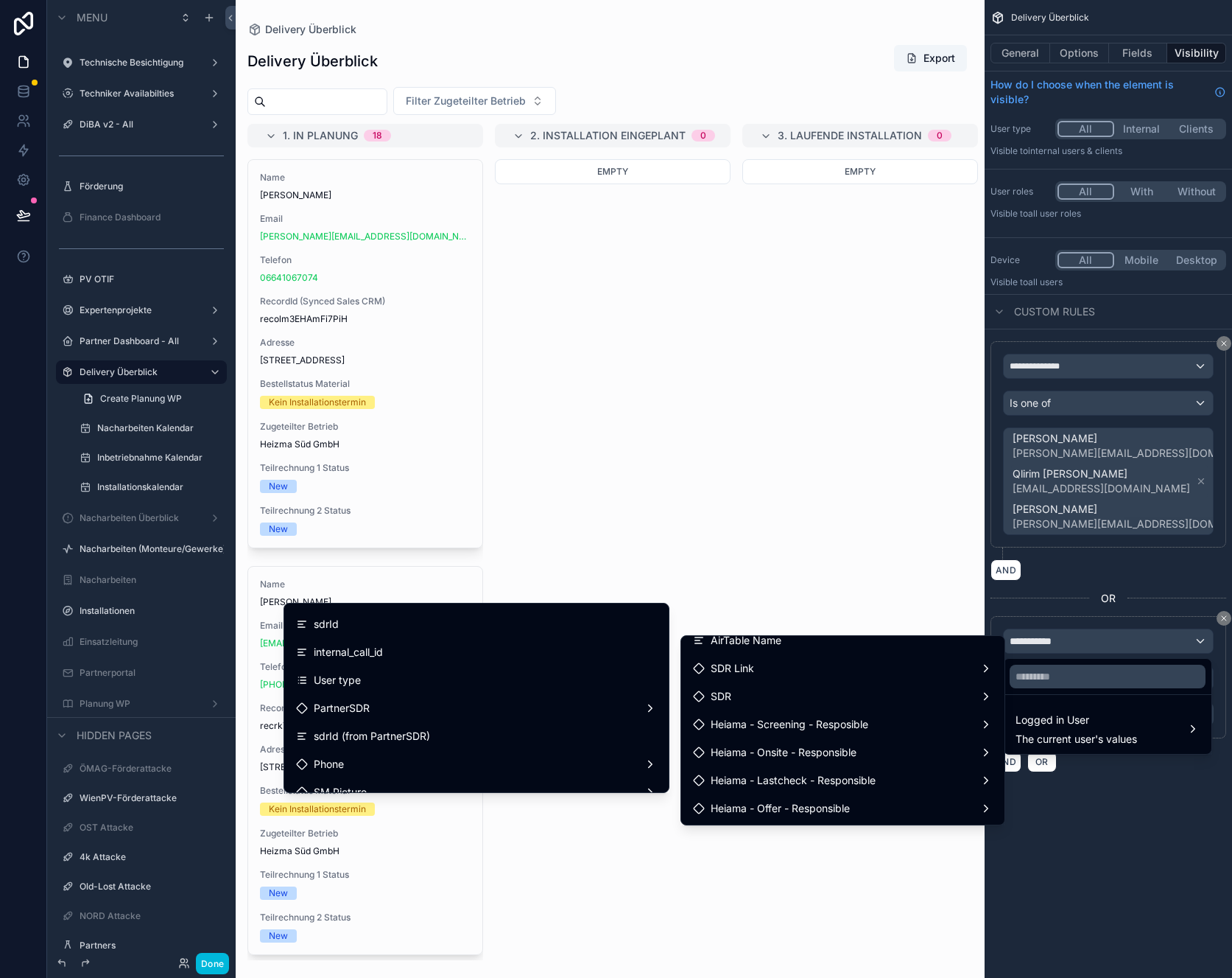
scroll to position [189, 0]
click at [379, 685] on div "User type" at bounding box center [477, 683] width 361 height 17
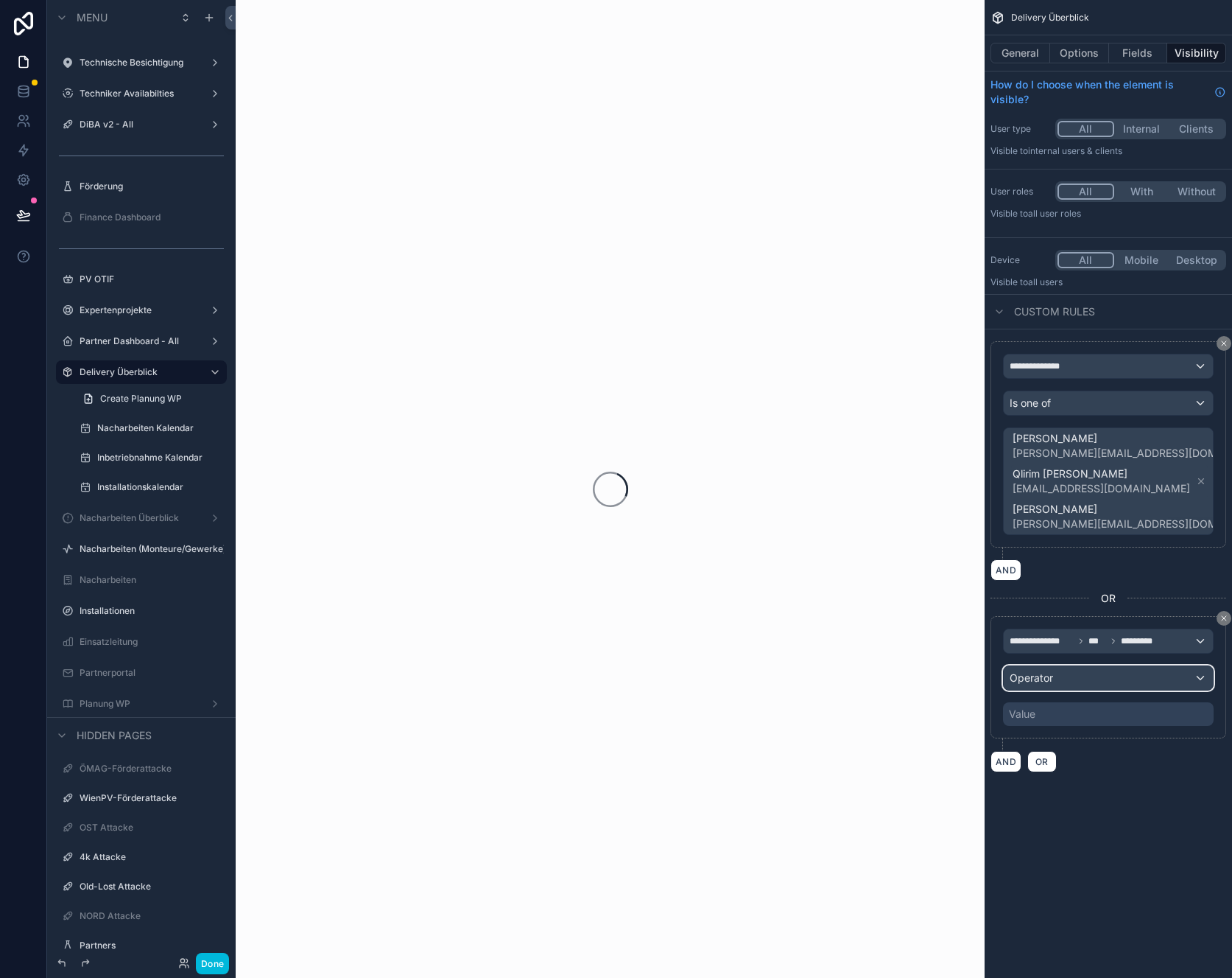
click at [1152, 676] on div "Operator" at bounding box center [1109, 678] width 210 height 24
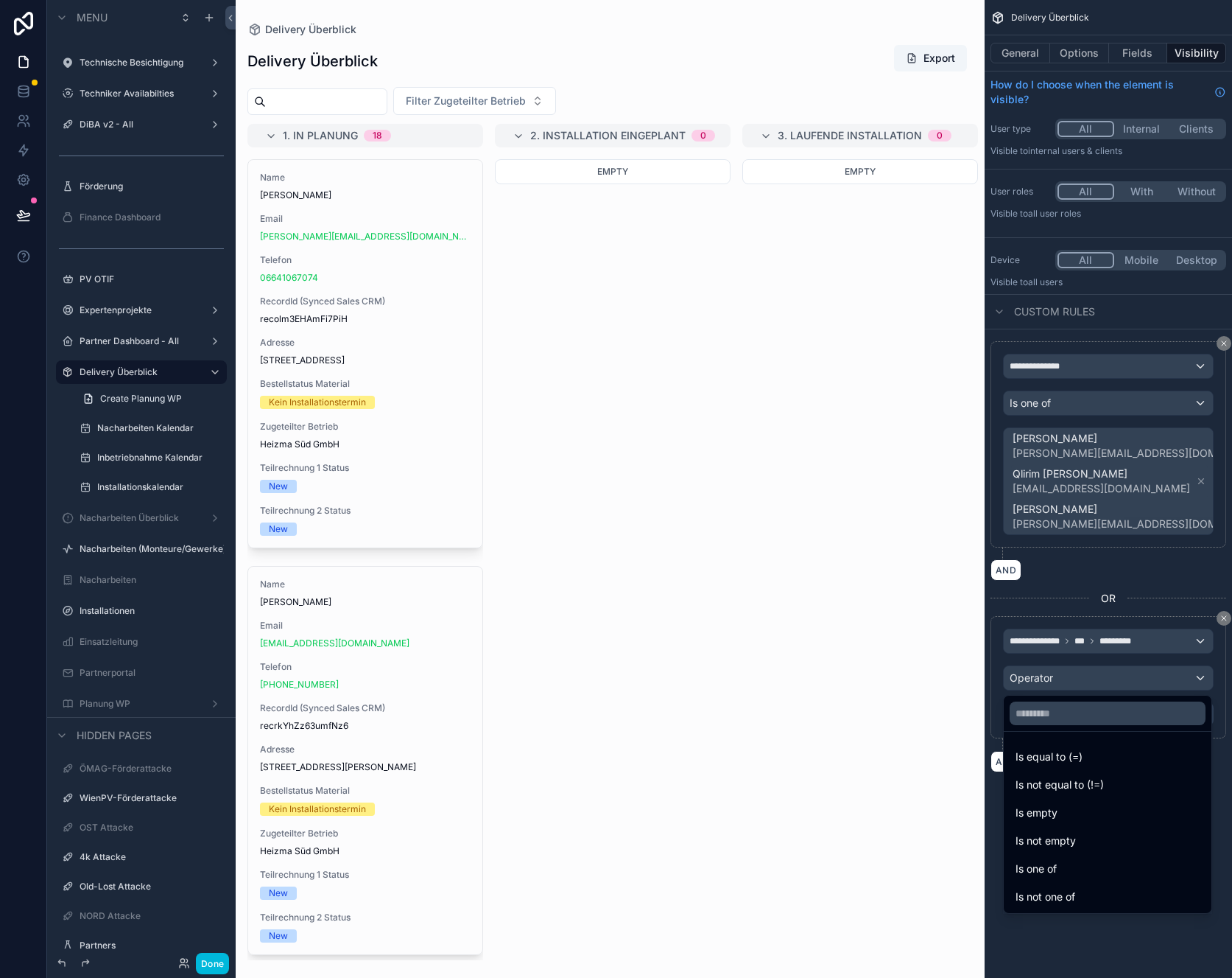
click at [1063, 867] on div "Is one of" at bounding box center [1108, 868] width 184 height 17
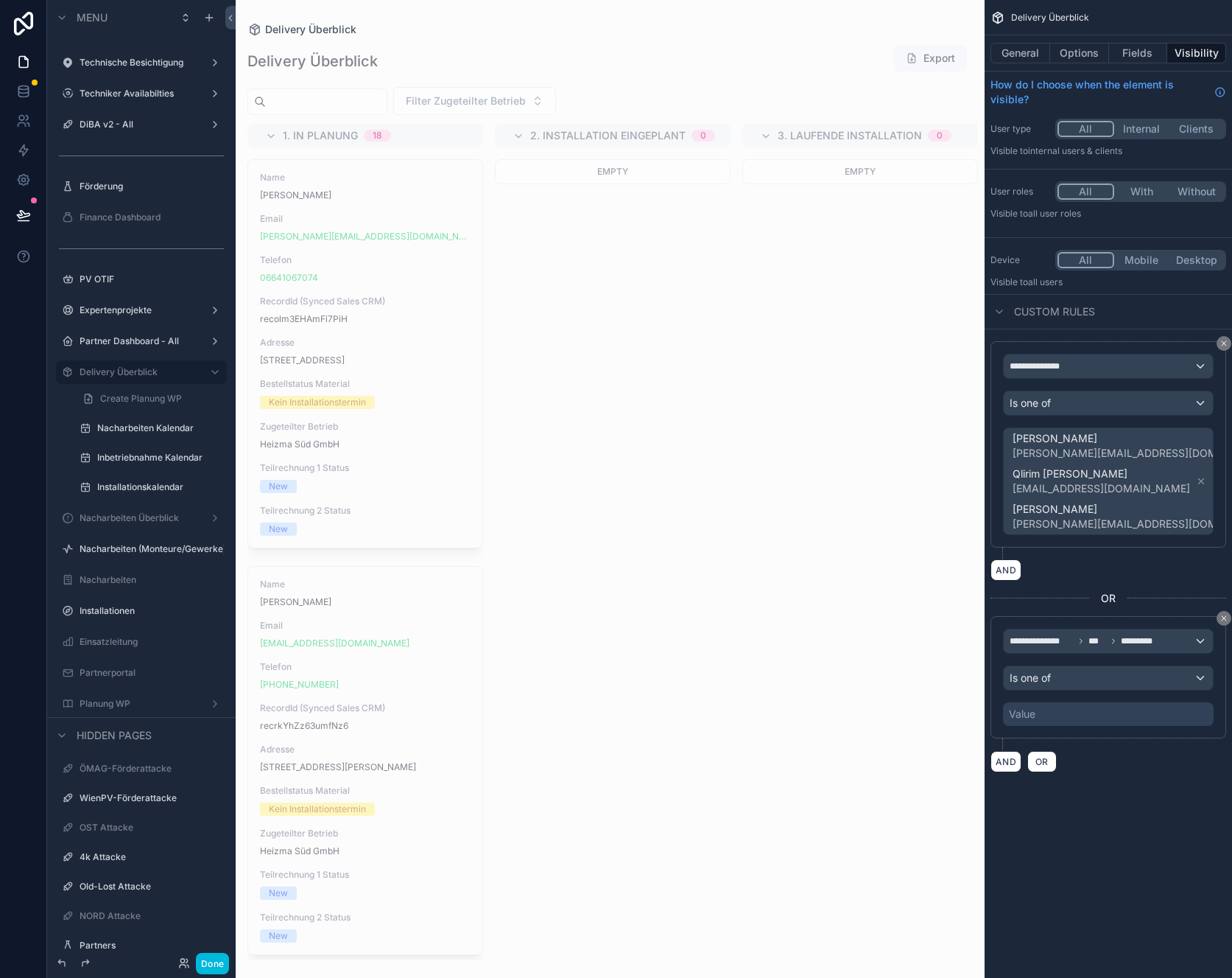
click at [1065, 719] on div "Value" at bounding box center [1108, 714] width 210 height 24
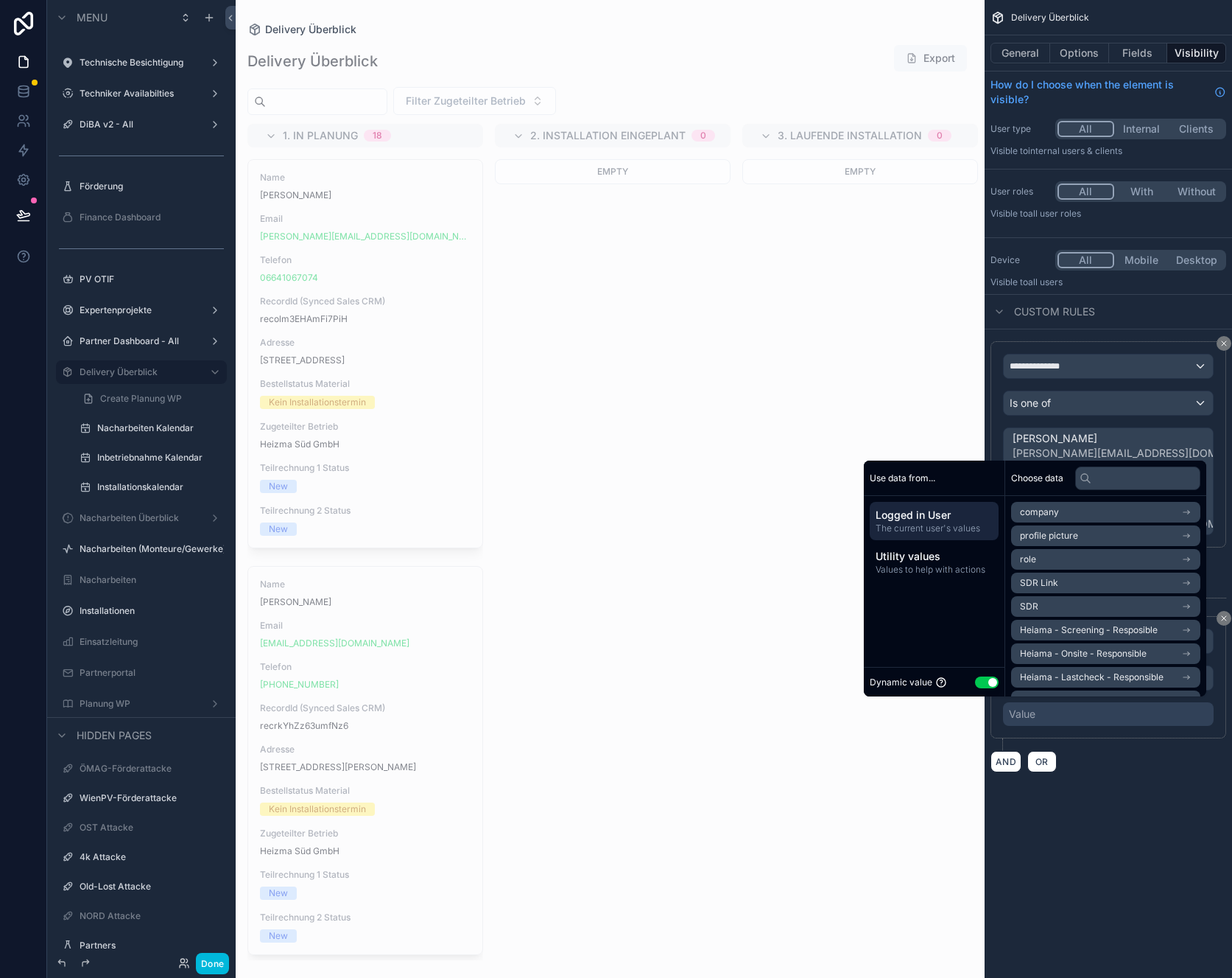
click at [975, 684] on button "Use setting" at bounding box center [987, 682] width 24 height 12
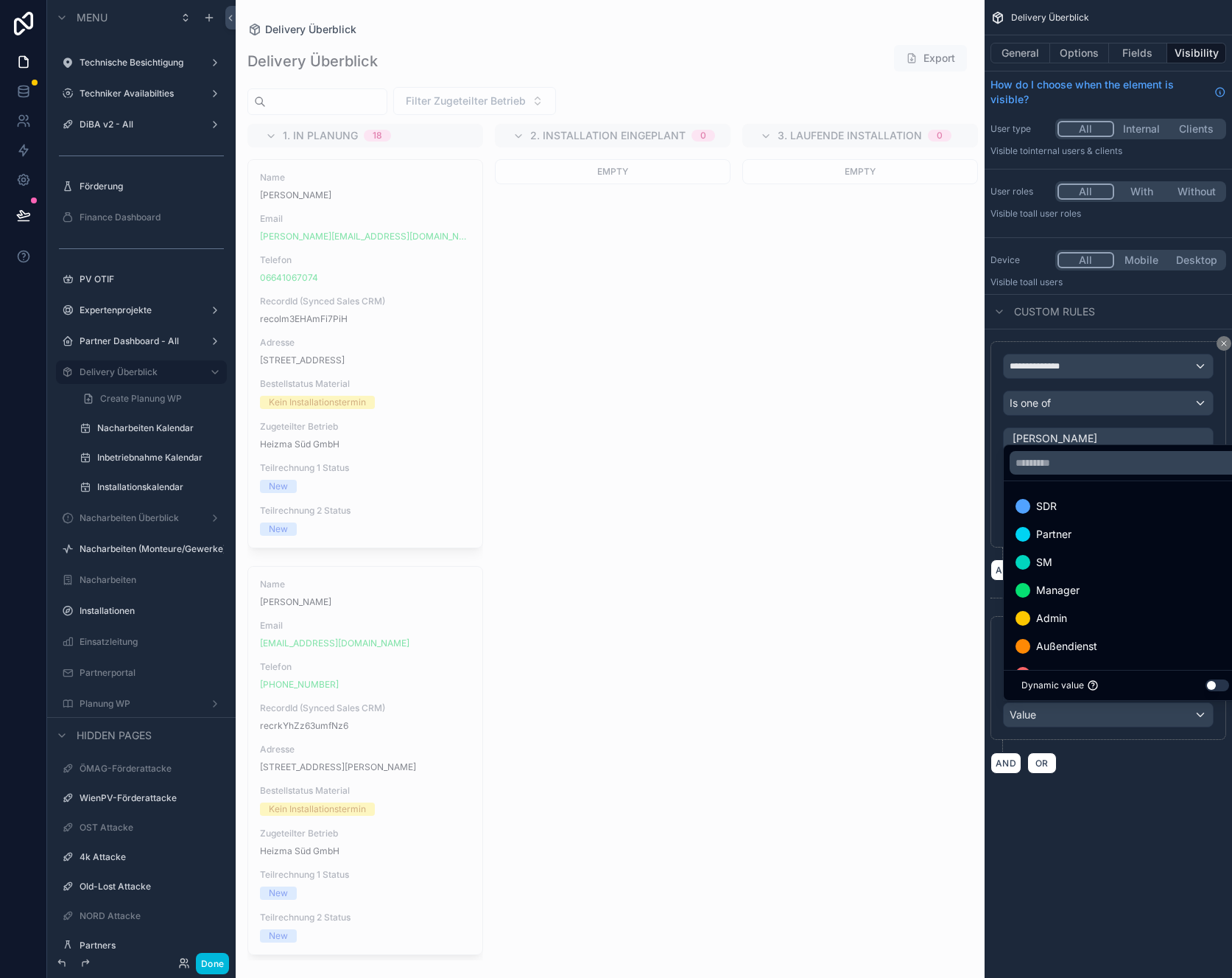
click at [1076, 562] on div "SM" at bounding box center [1125, 561] width 220 height 17
click at [1127, 625] on div "Außendienst" at bounding box center [1125, 617] width 220 height 17
click at [1143, 816] on div "**********" at bounding box center [1109, 489] width 248 height 978
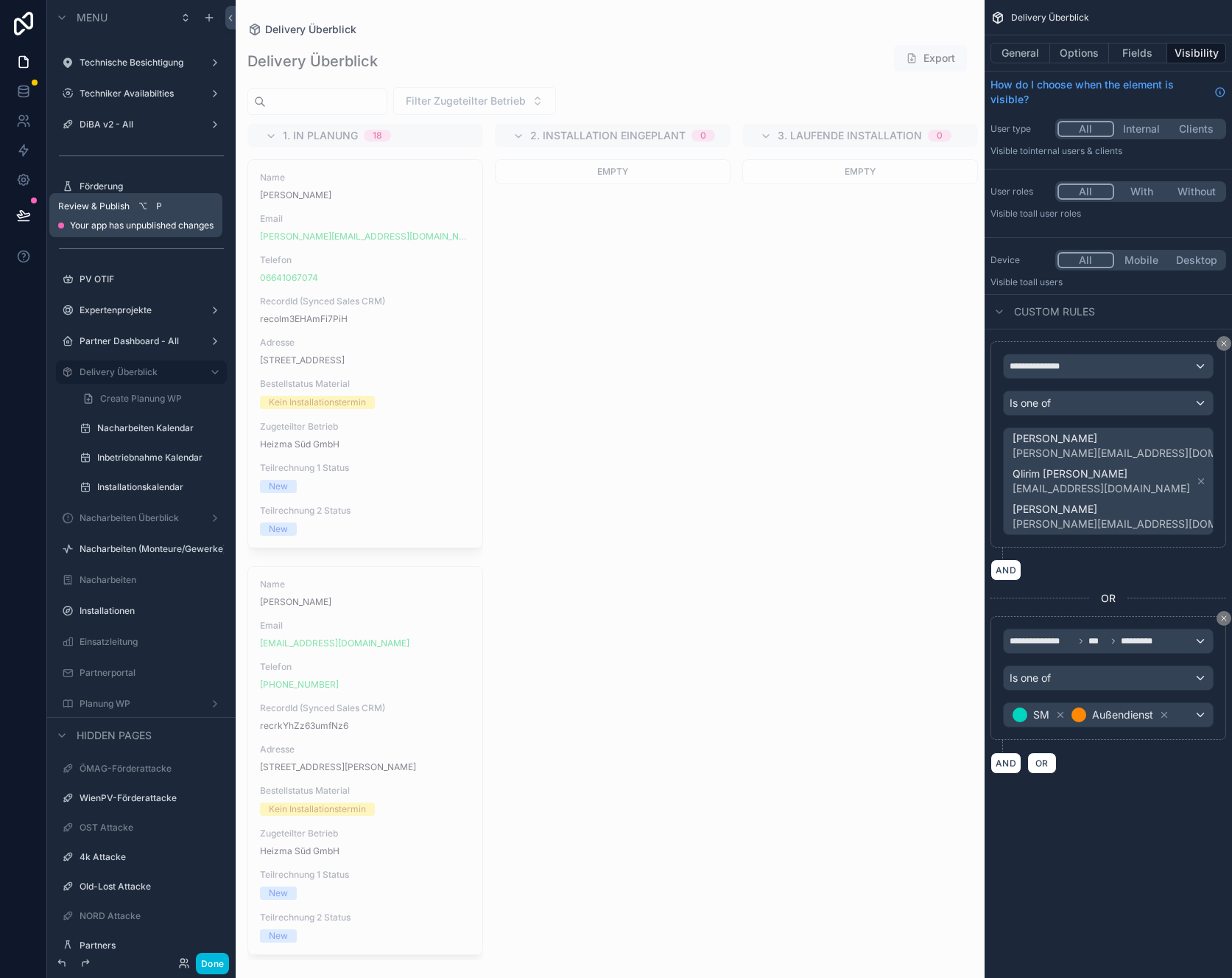
click at [31, 213] on button at bounding box center [24, 214] width 33 height 41
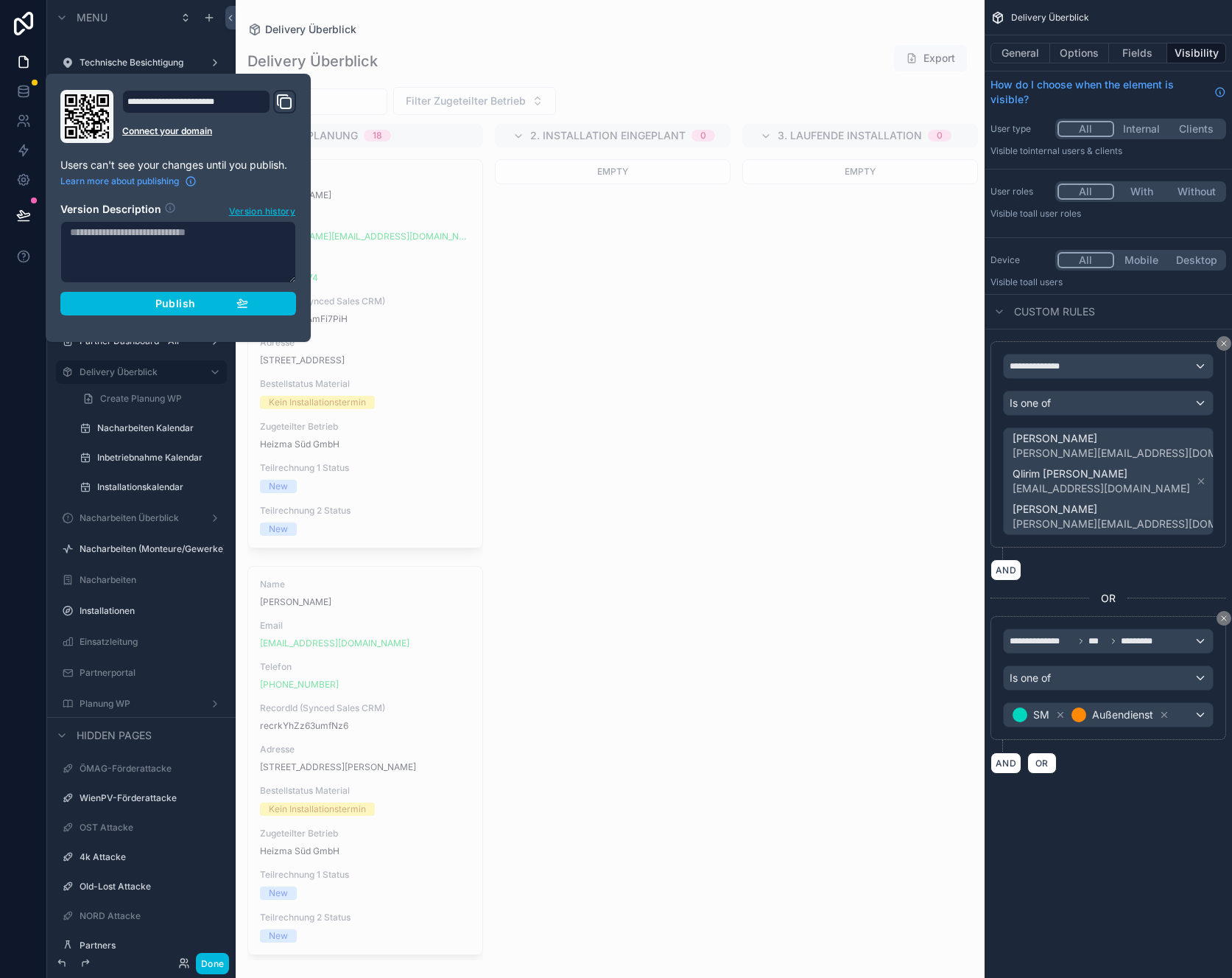
click at [193, 247] on textarea at bounding box center [178, 252] width 236 height 62
type textarea "**********"
click at [229, 306] on div "Publish" at bounding box center [179, 304] width 140 height 14
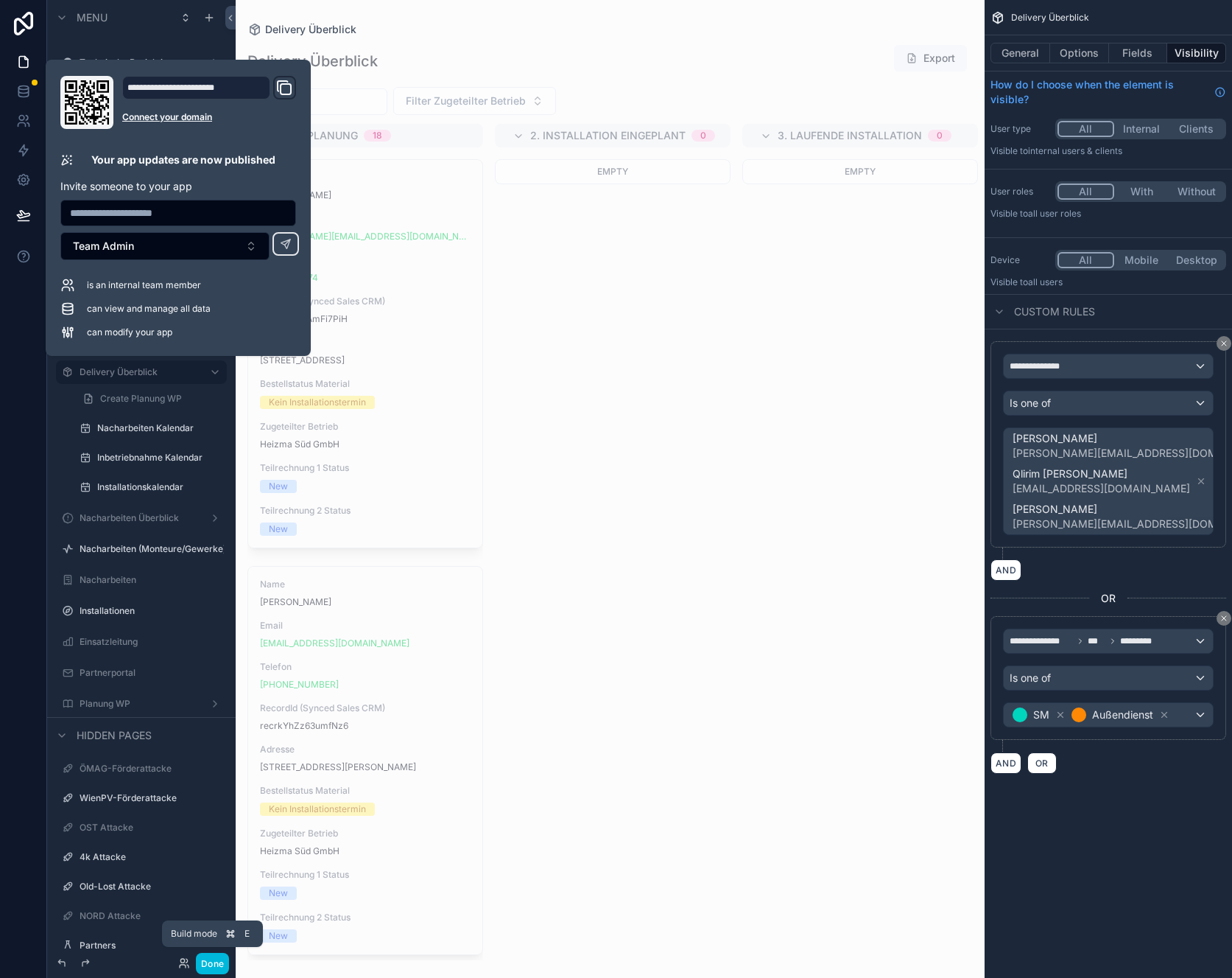
click at [205, 963] on button "Done" at bounding box center [212, 963] width 33 height 21
